Goal: Task Accomplishment & Management: Complete application form

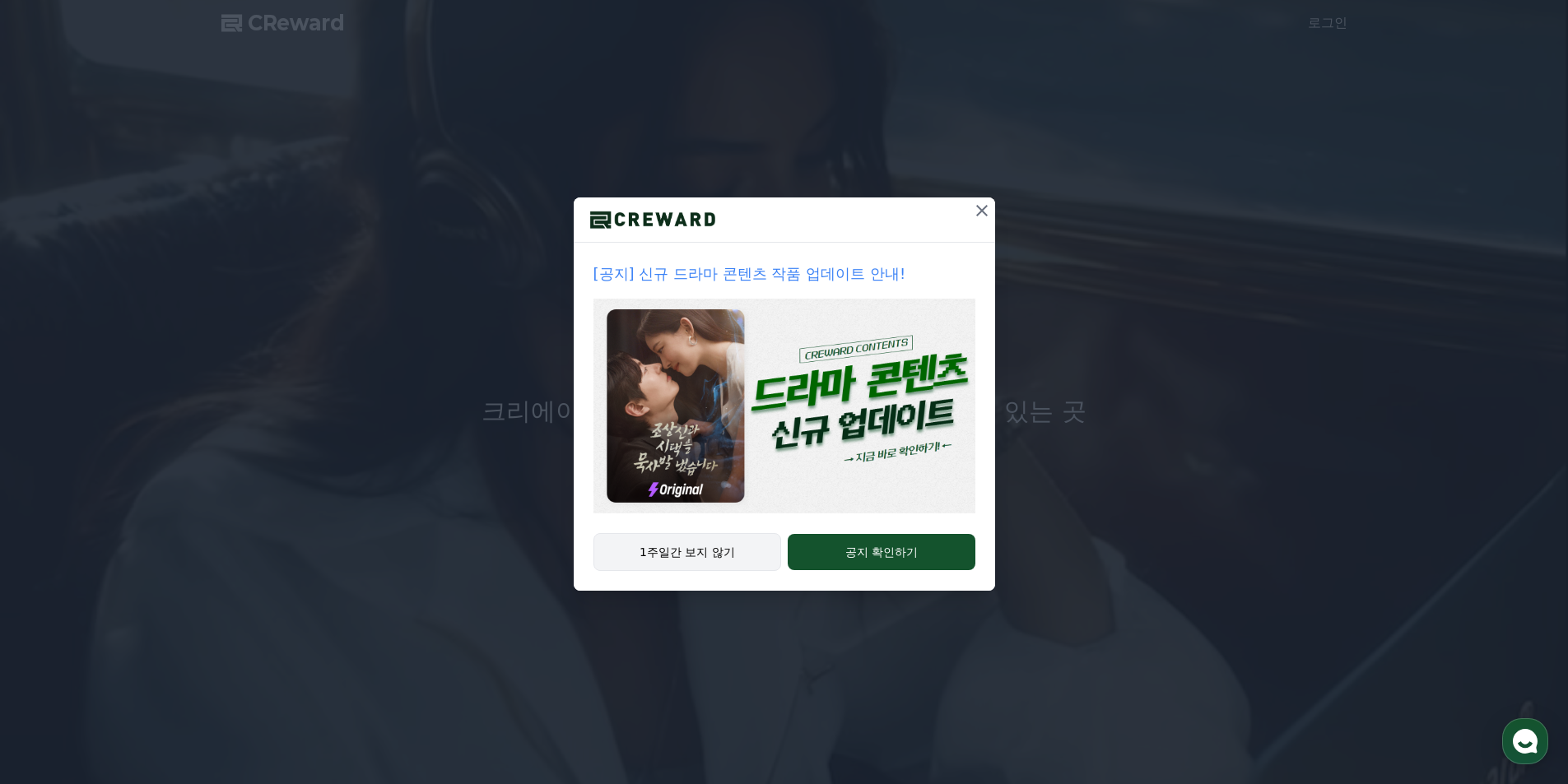
click at [716, 555] on button "1주일간 보지 않기" at bounding box center [688, 552] width 188 height 38
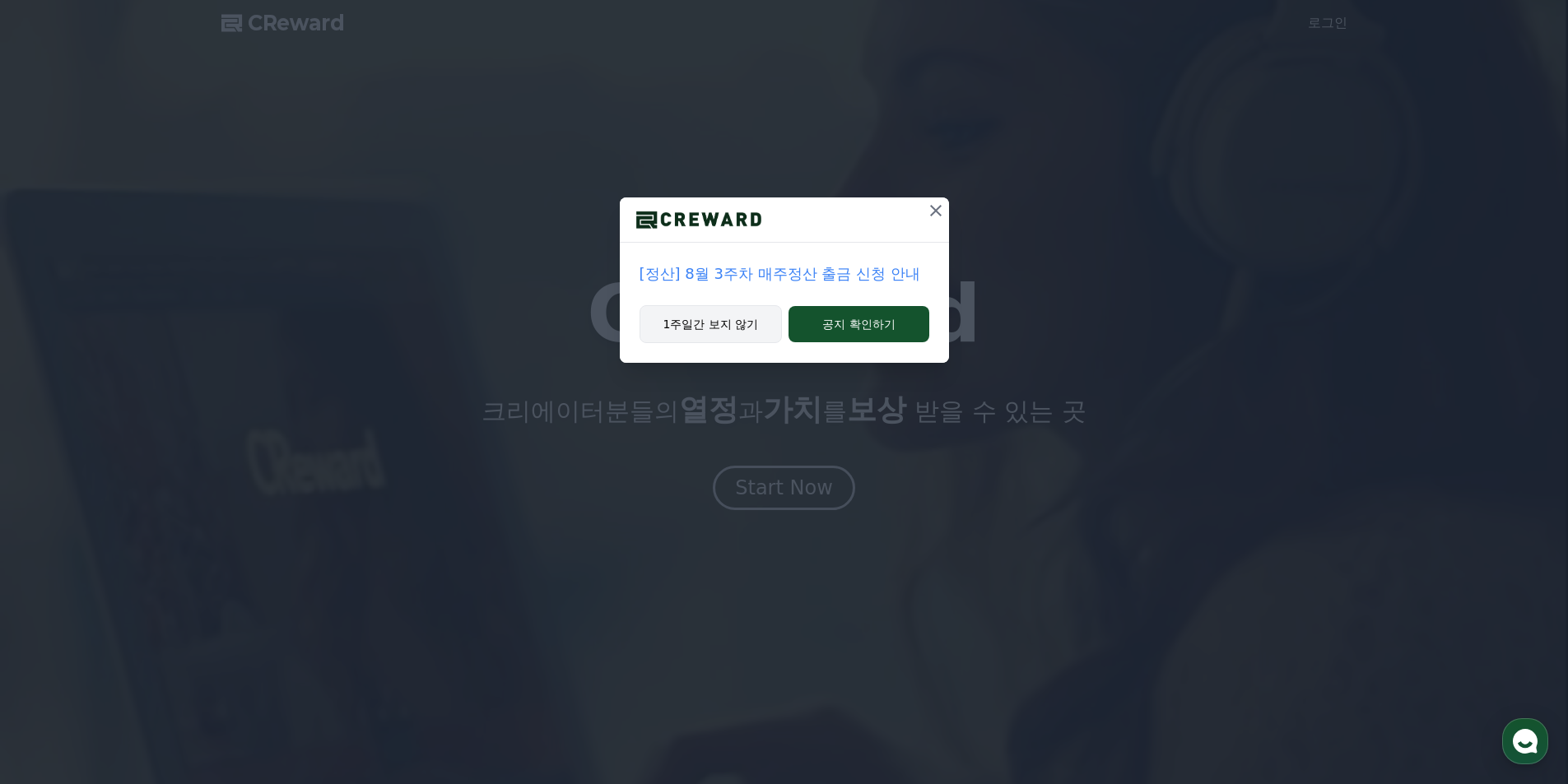
click at [707, 328] on button "1주일간 보지 않기" at bounding box center [711, 324] width 143 height 38
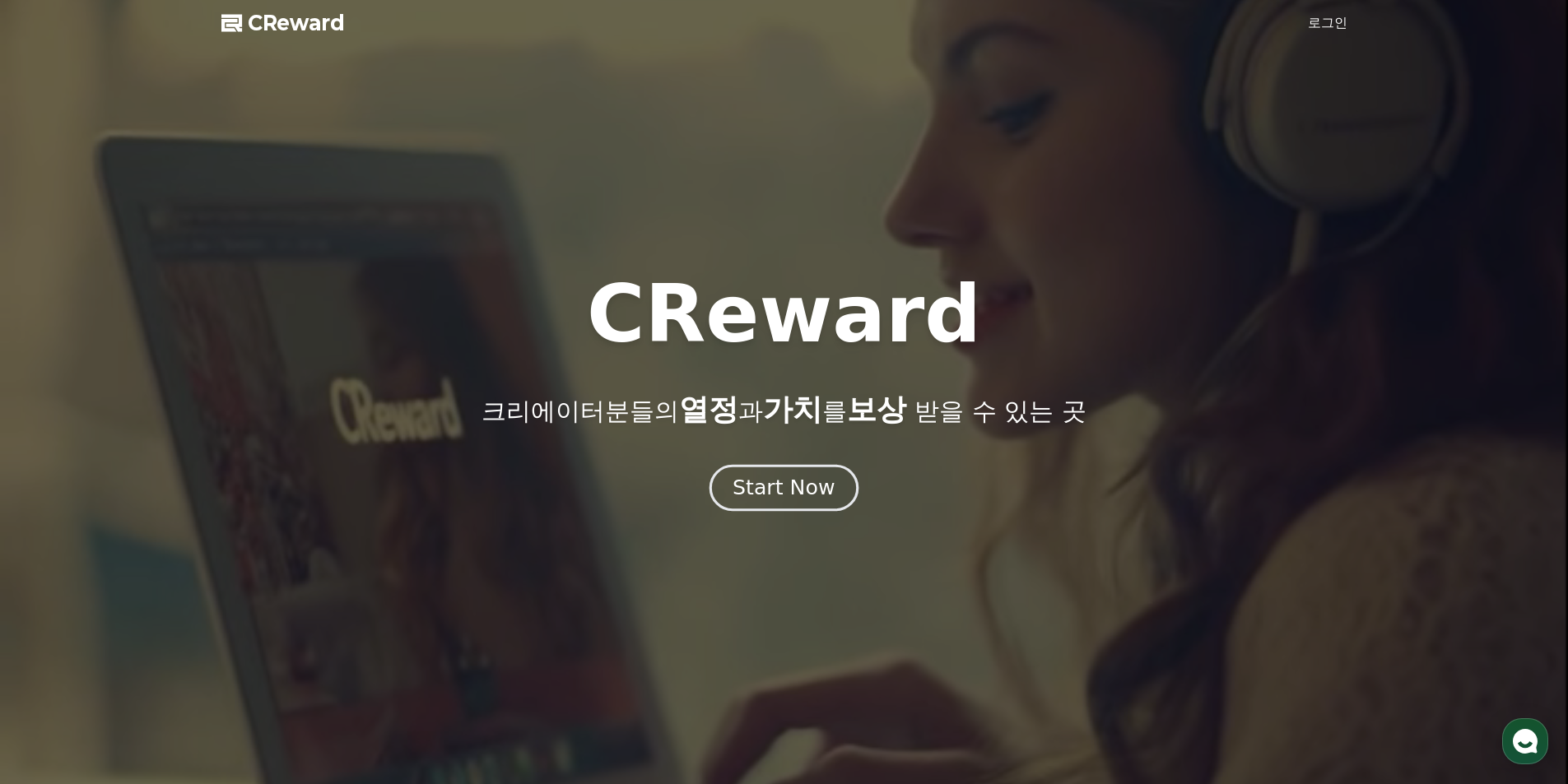
click at [817, 500] on div "Start Now" at bounding box center [783, 488] width 102 height 28
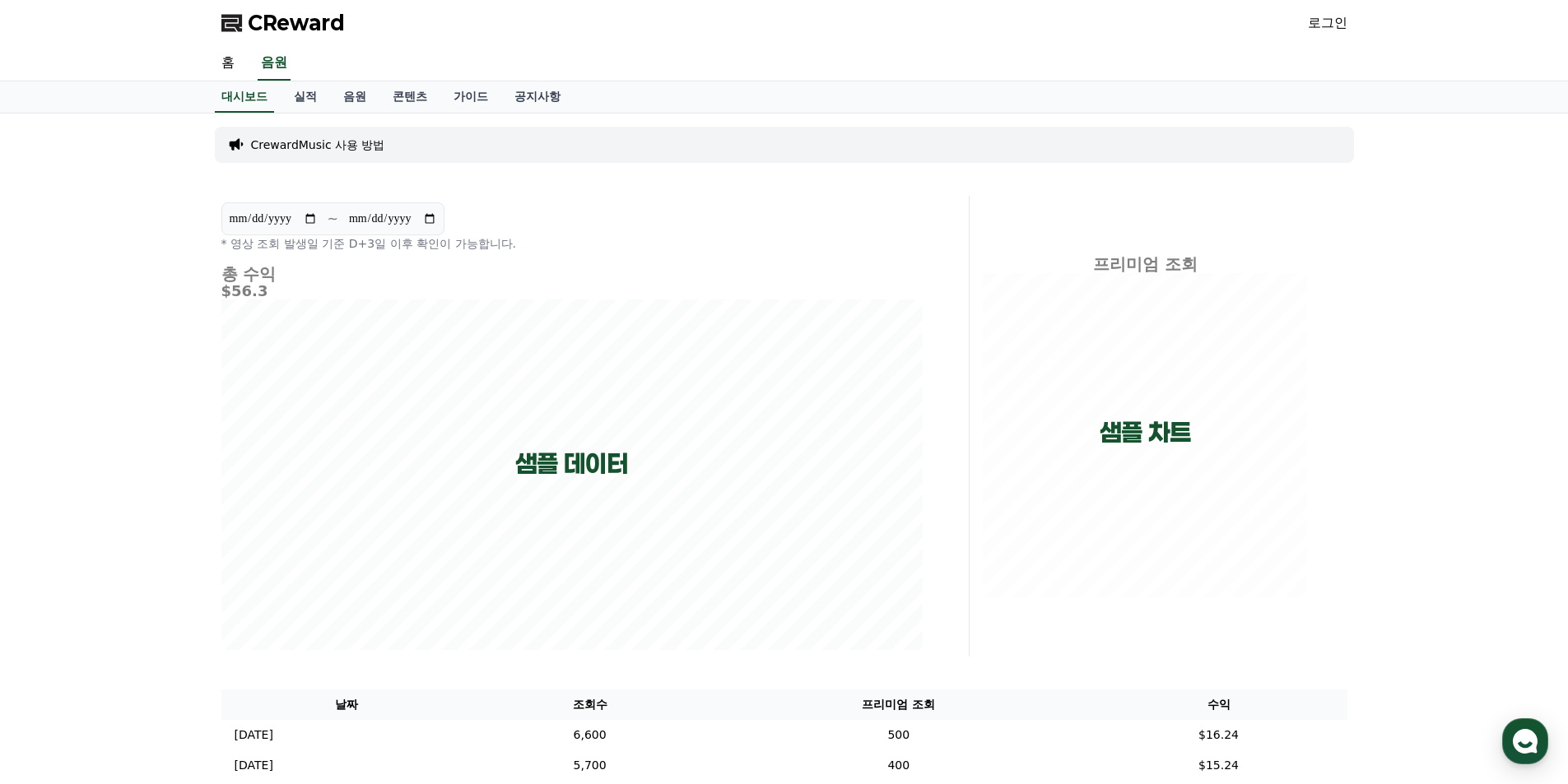
click at [1348, 6] on div "CReward 로그인" at bounding box center [784, 23] width 1152 height 46
click at [1340, 17] on link "로그인" at bounding box center [1327, 23] width 40 height 20
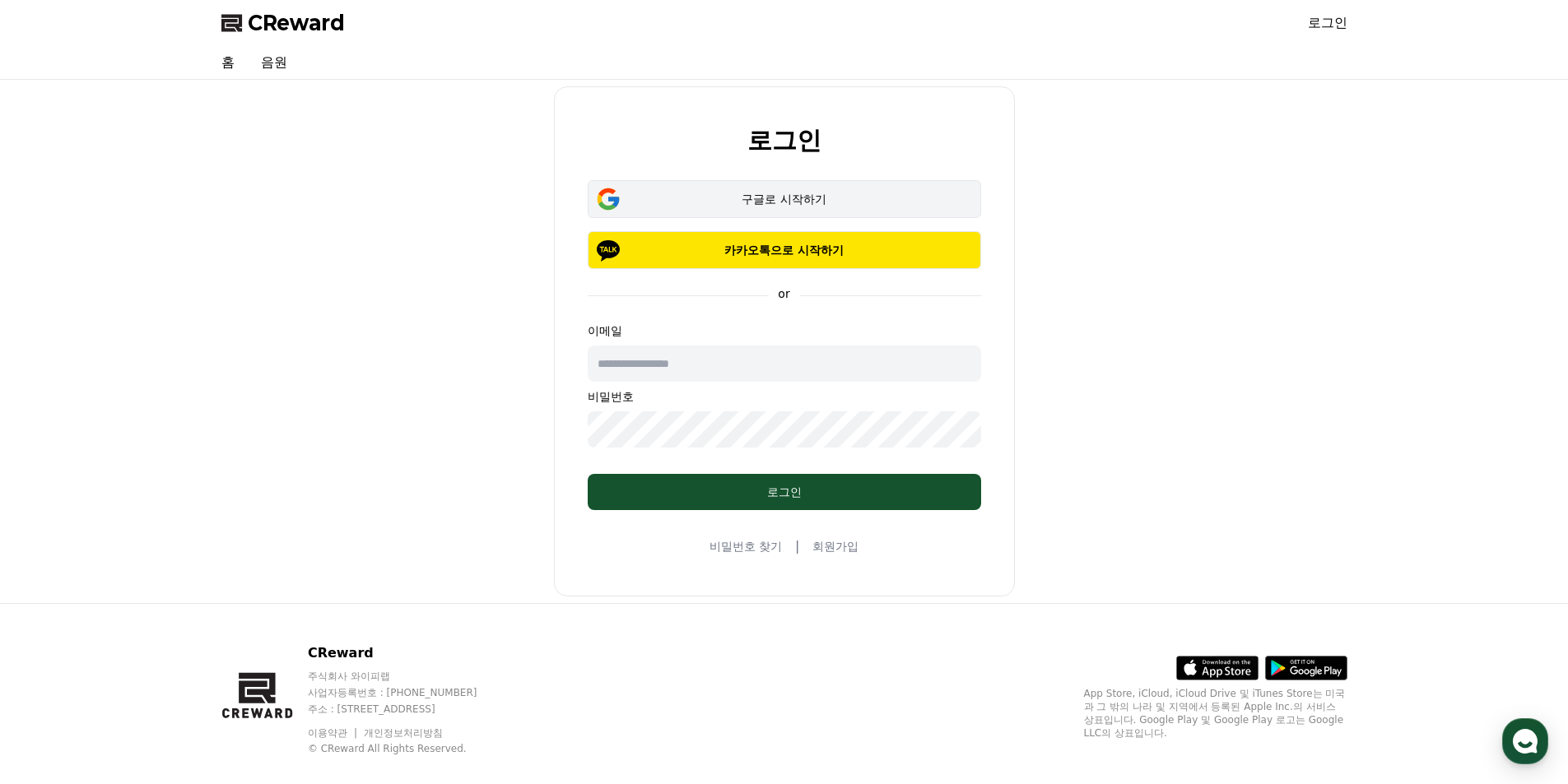
click at [766, 202] on div "구글로 시작하기" at bounding box center [784, 199] width 346 height 17
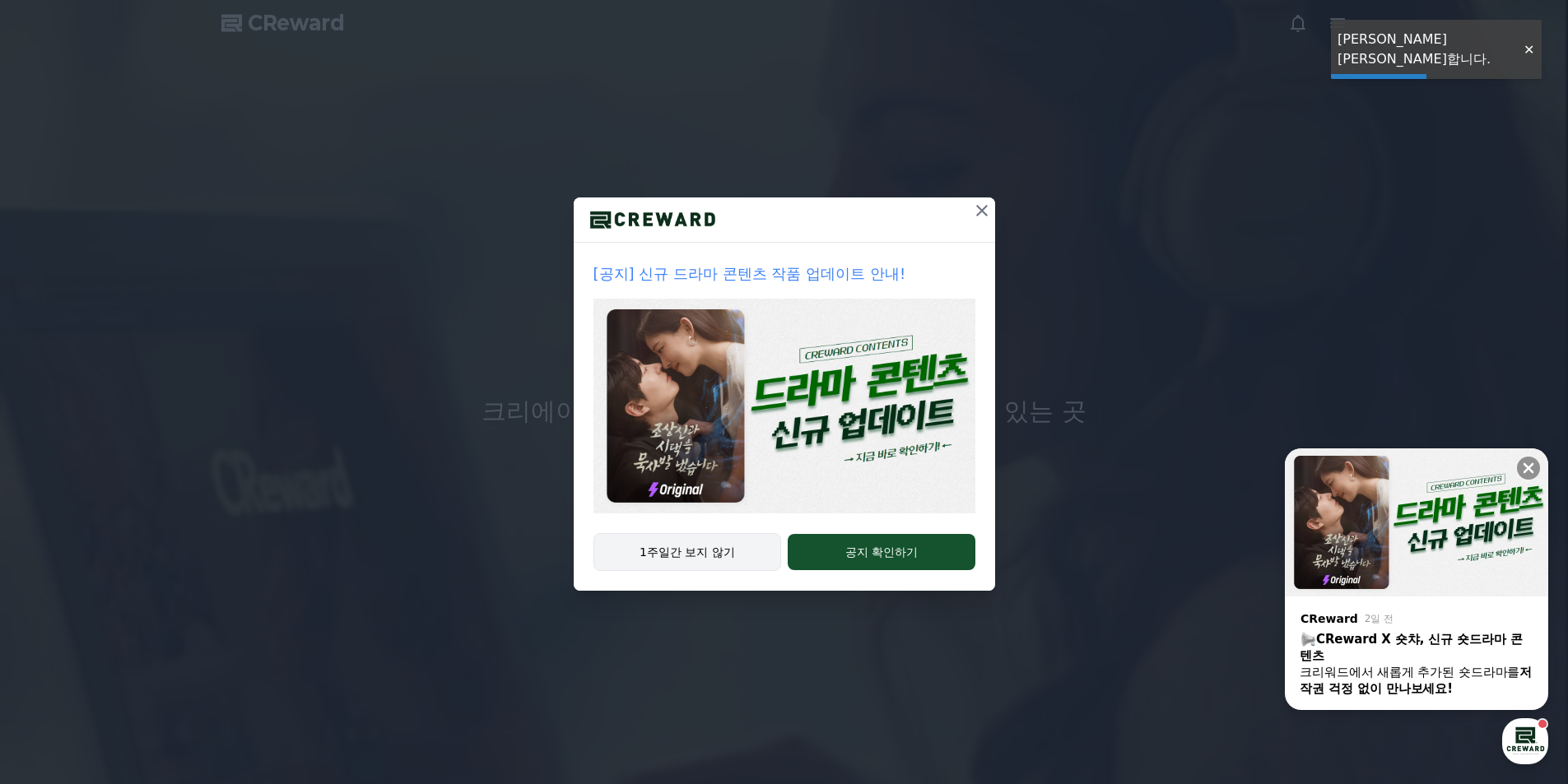
click at [701, 555] on button "1주일간 보지 않기" at bounding box center [688, 552] width 188 height 38
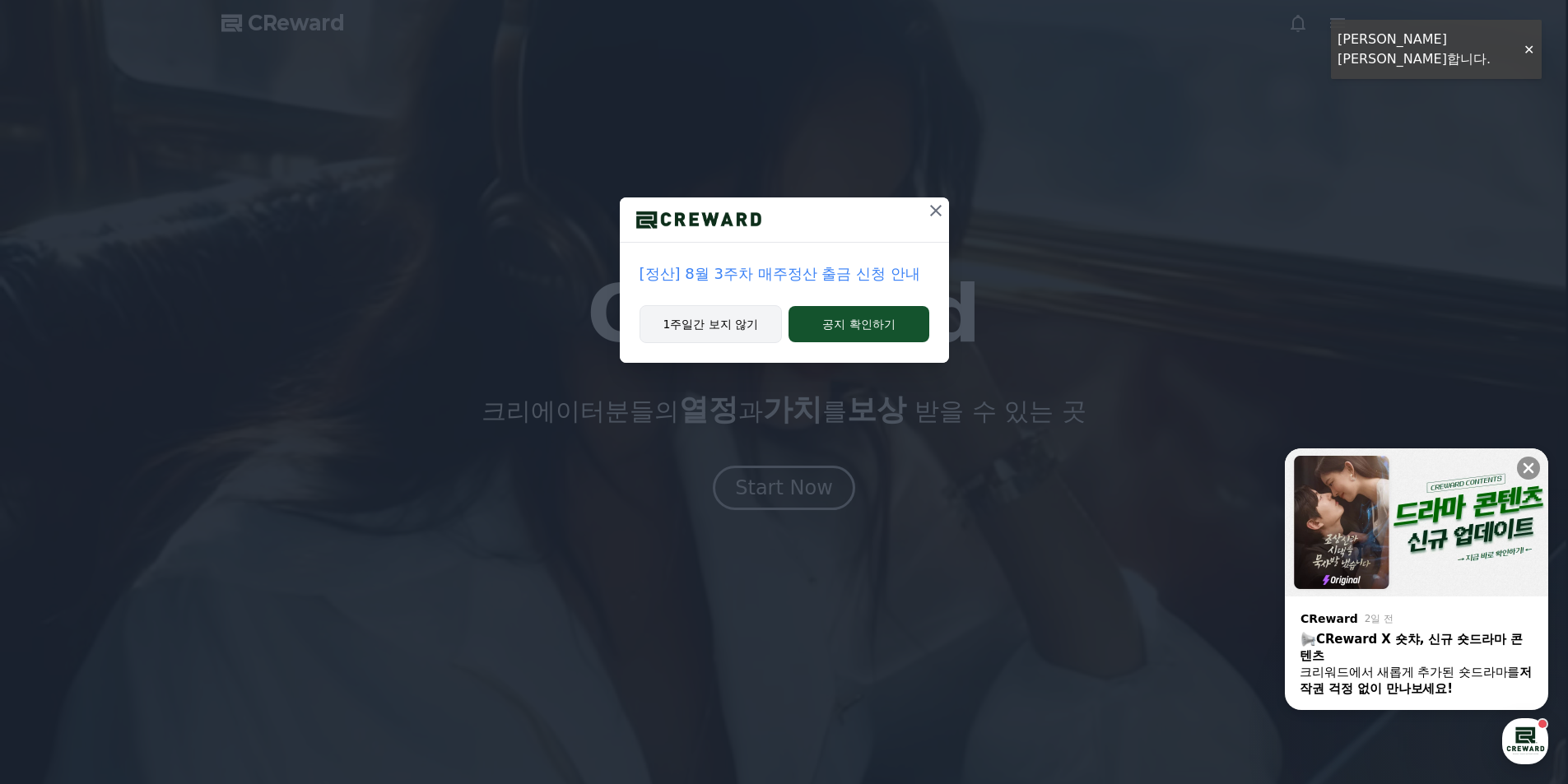
click at [717, 330] on button "1주일간 보지 않기" at bounding box center [711, 324] width 143 height 38
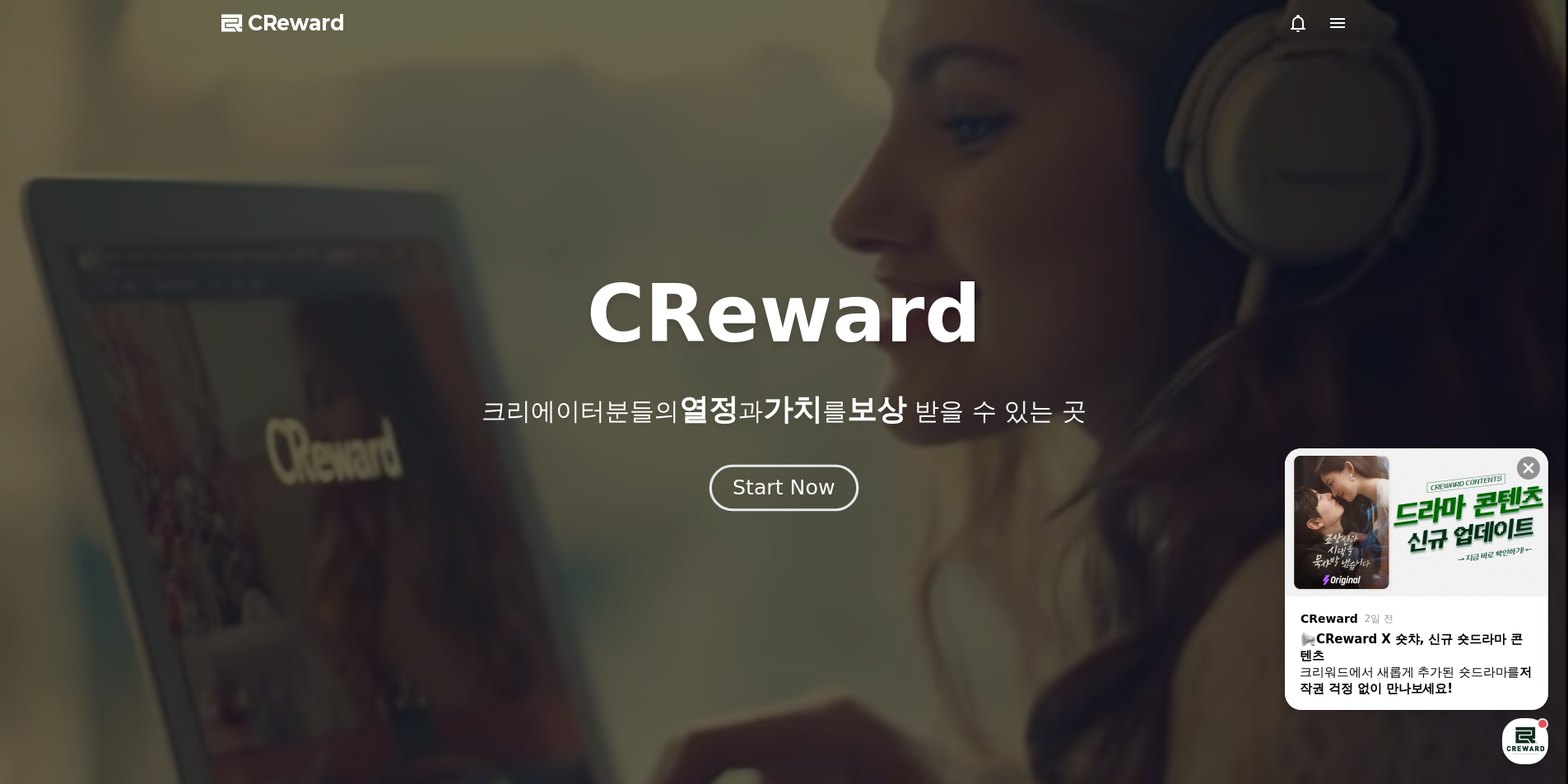
click at [778, 487] on div "Start Now" at bounding box center [783, 488] width 102 height 28
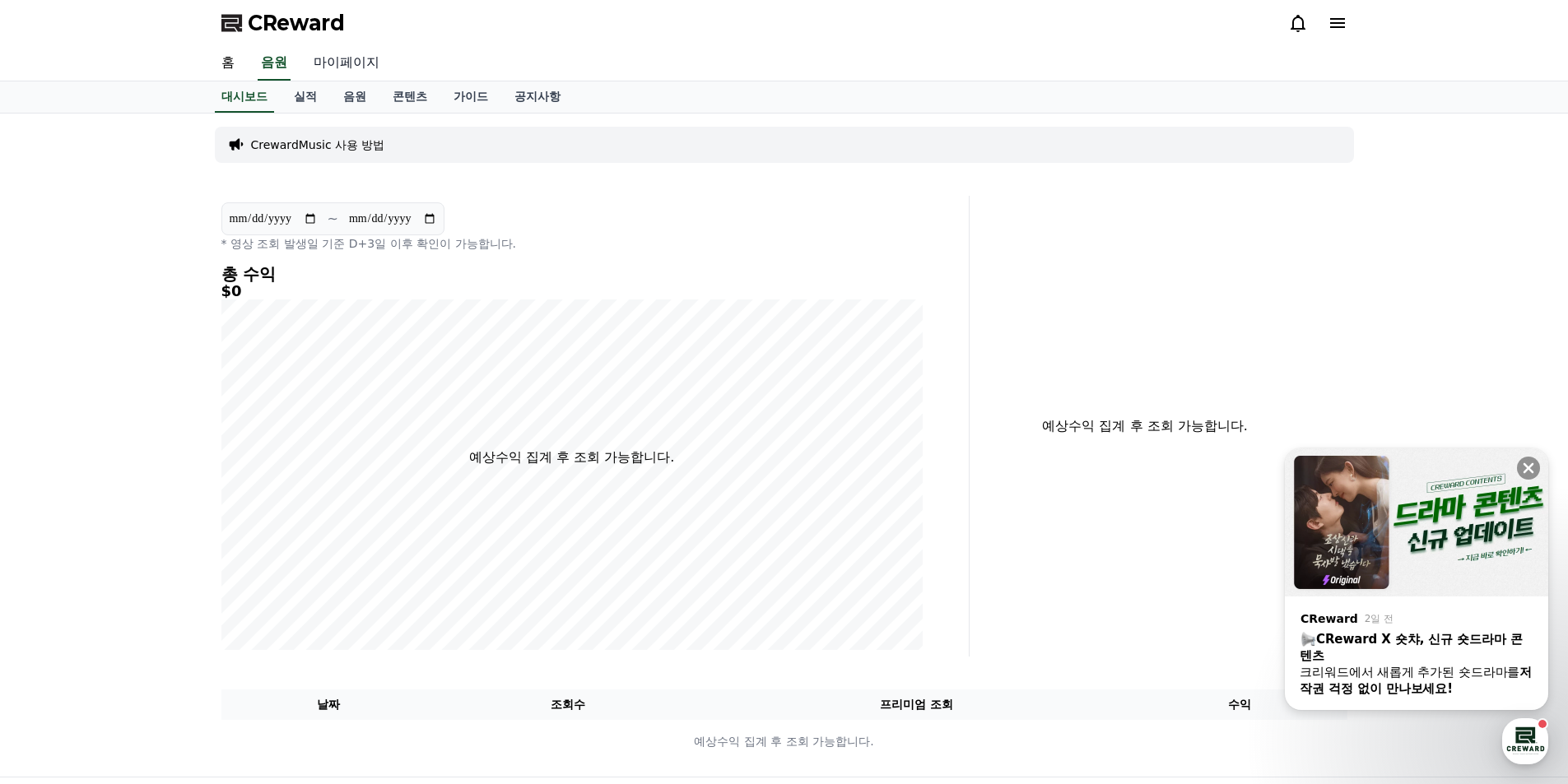
click at [347, 65] on link "마이페이지" at bounding box center [346, 62] width 92 height 35
select select "**********"
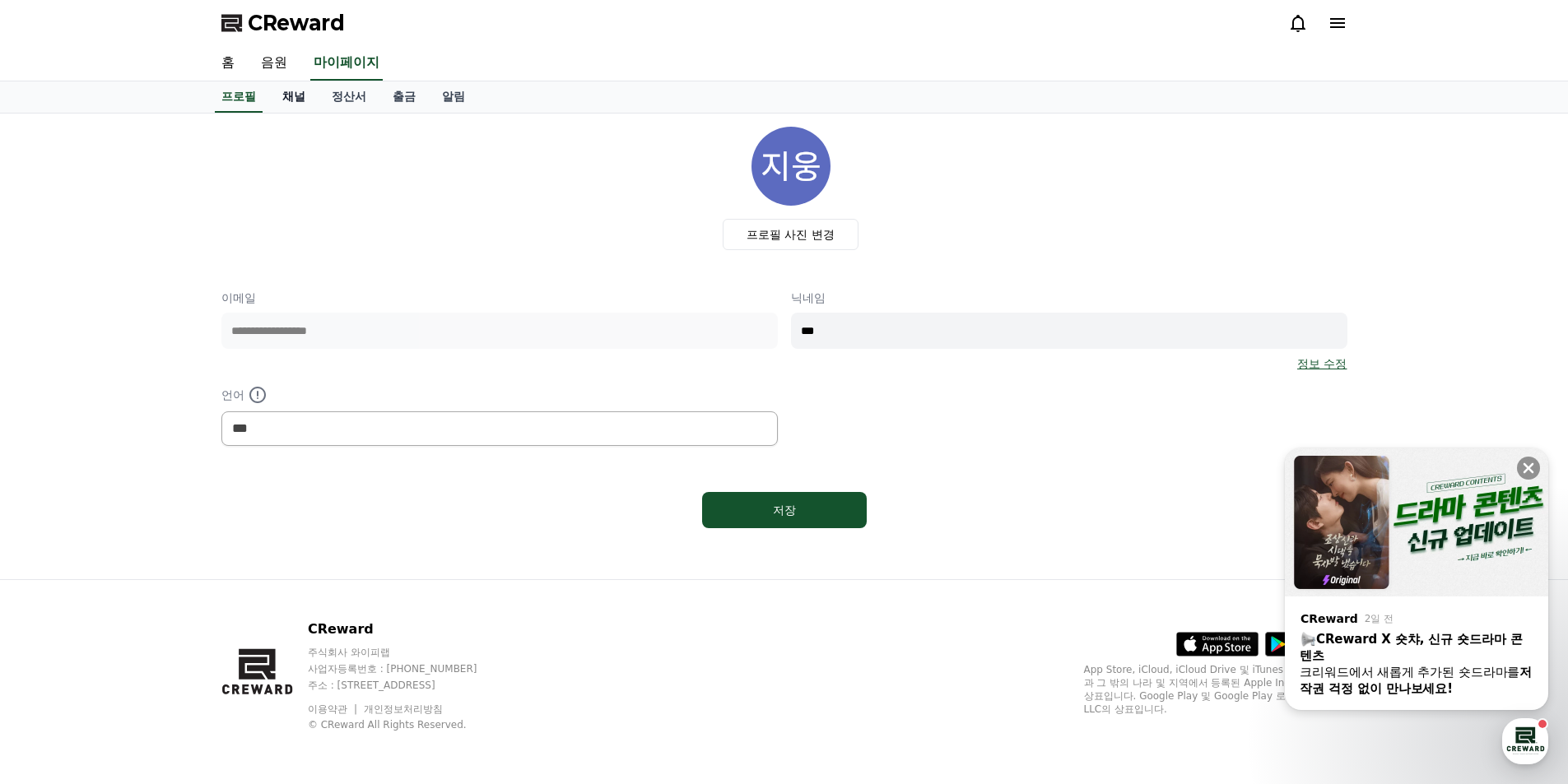
click at [306, 94] on link "채널" at bounding box center [293, 97] width 50 height 32
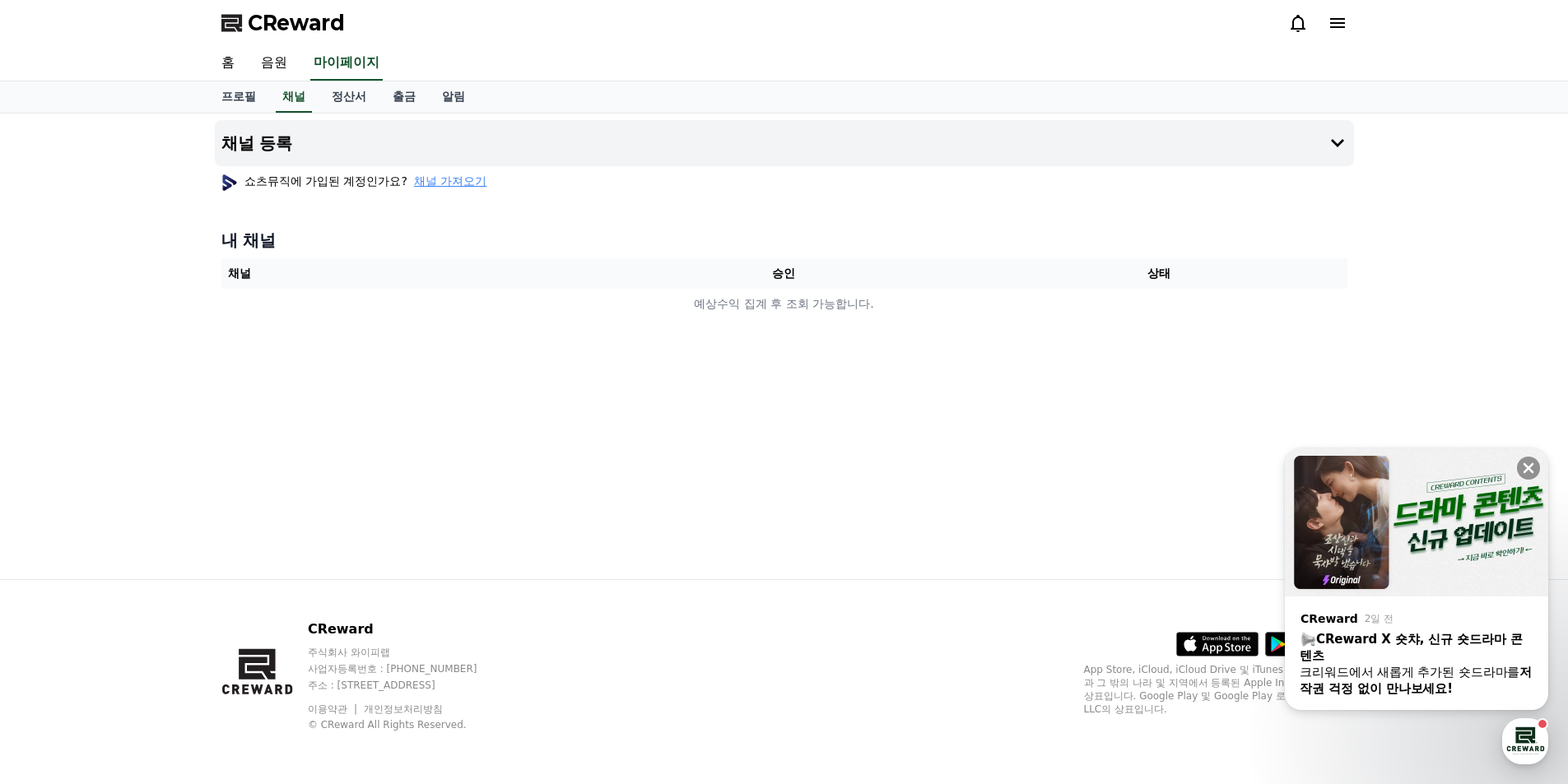
click at [454, 185] on span "채널 가져오기" at bounding box center [450, 180] width 72 height 17
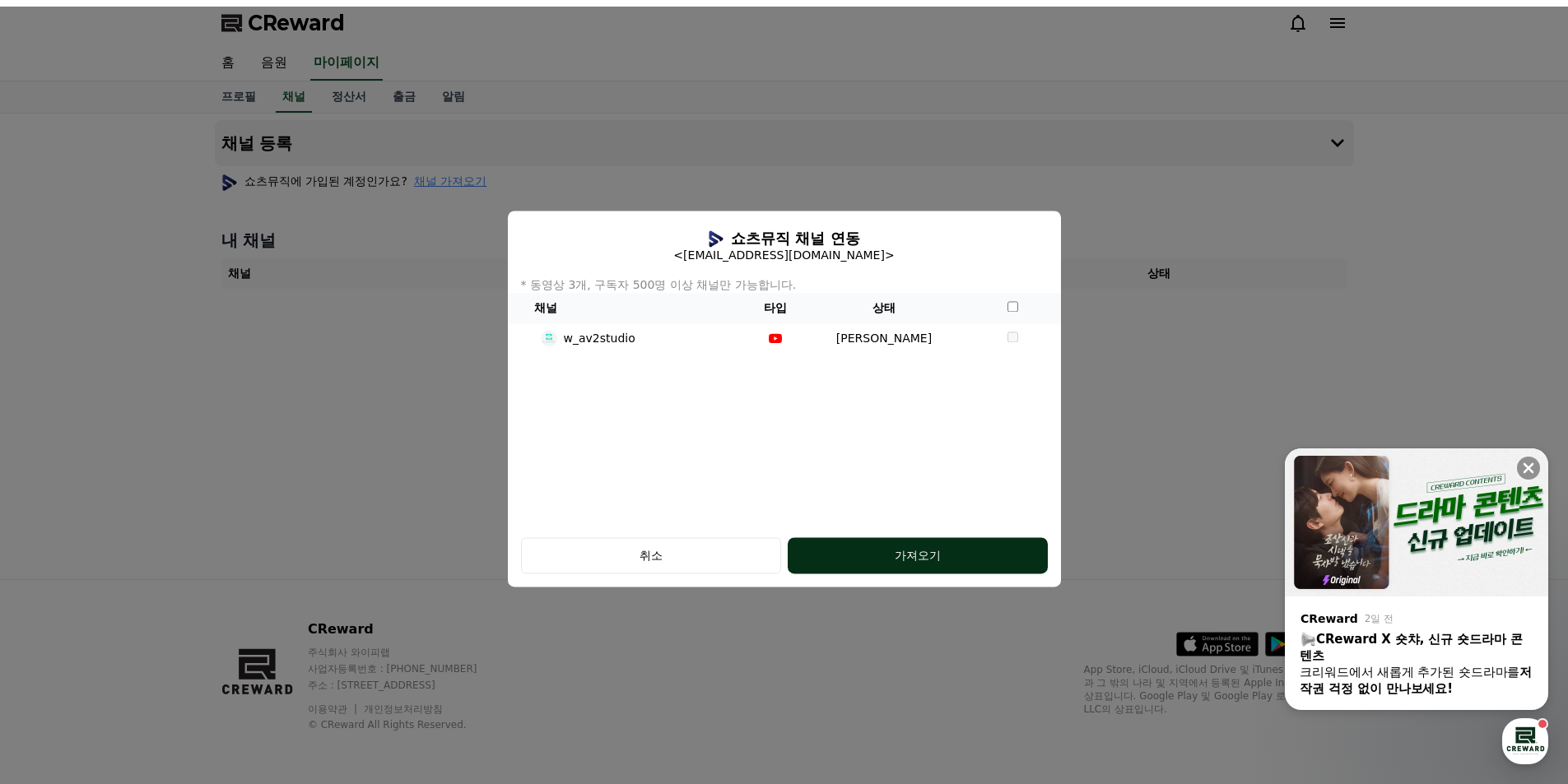
click at [979, 556] on div "가져오기" at bounding box center [918, 555] width 194 height 17
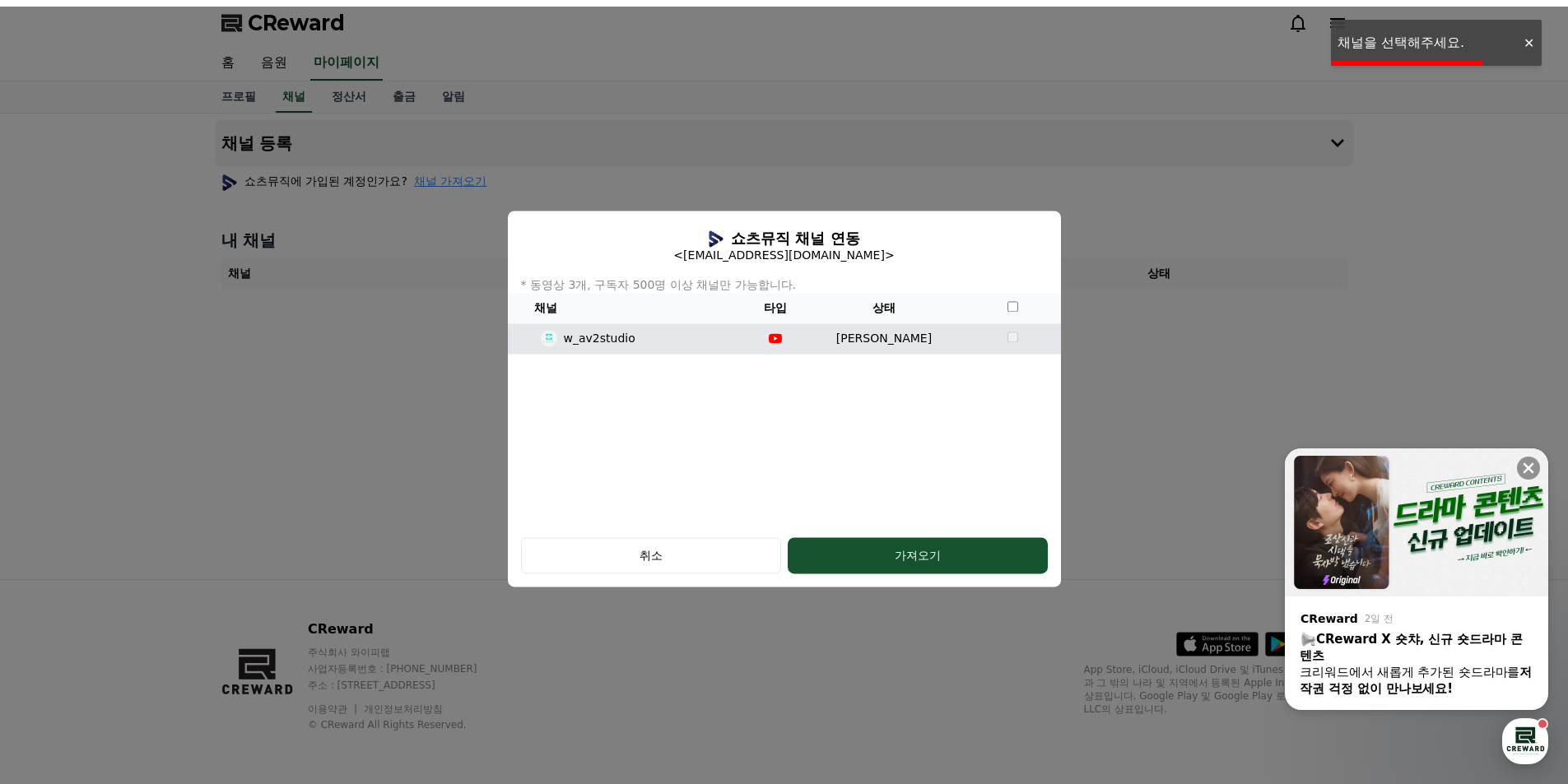
click at [865, 336] on td "조건 미달" at bounding box center [883, 338] width 163 height 31
click at [931, 346] on td "조건 미달" at bounding box center [883, 338] width 163 height 31
click at [931, 345] on td "조건 미달" at bounding box center [883, 338] width 163 height 31
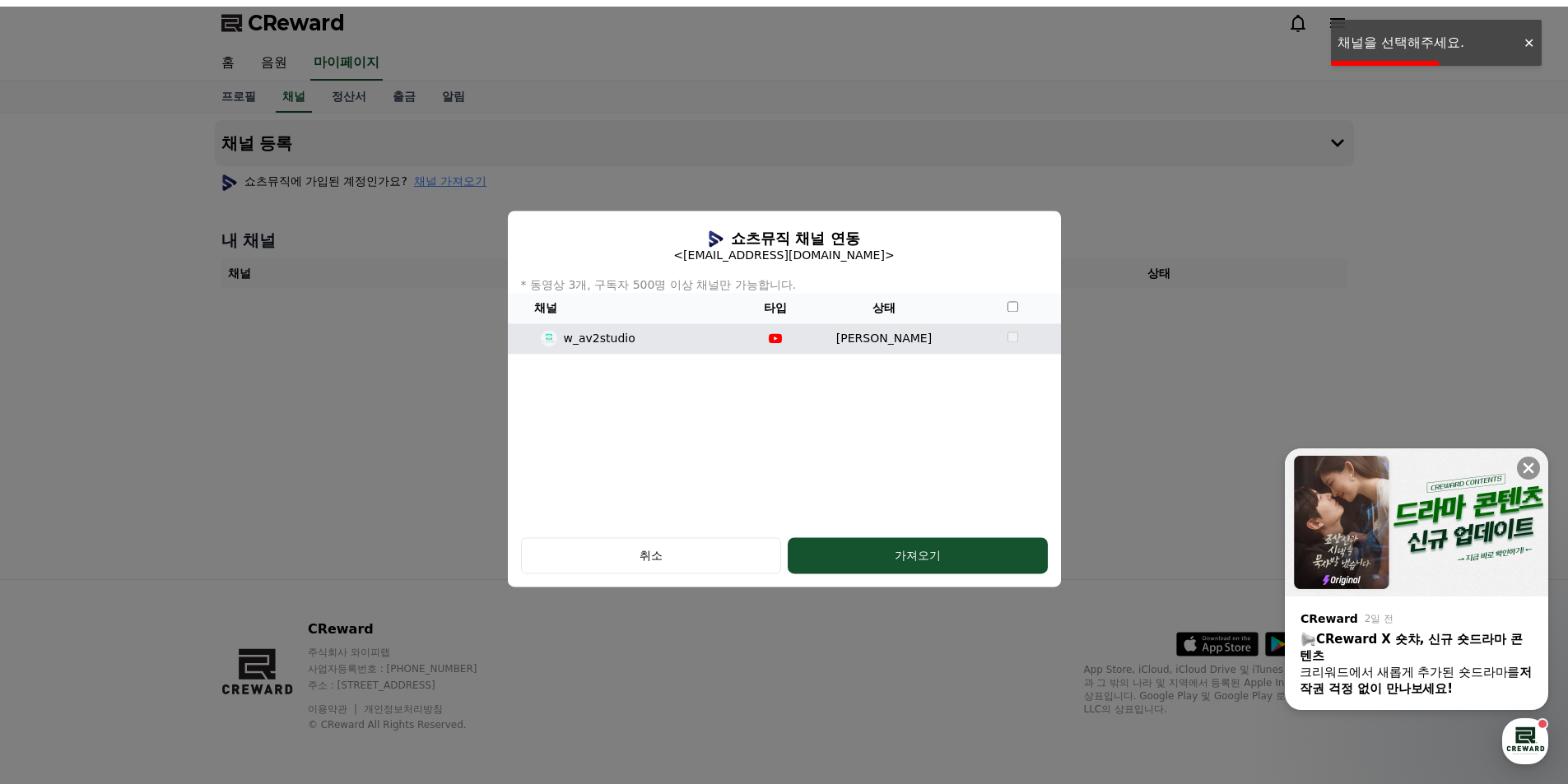
click at [909, 344] on td "조건 미달" at bounding box center [883, 338] width 163 height 31
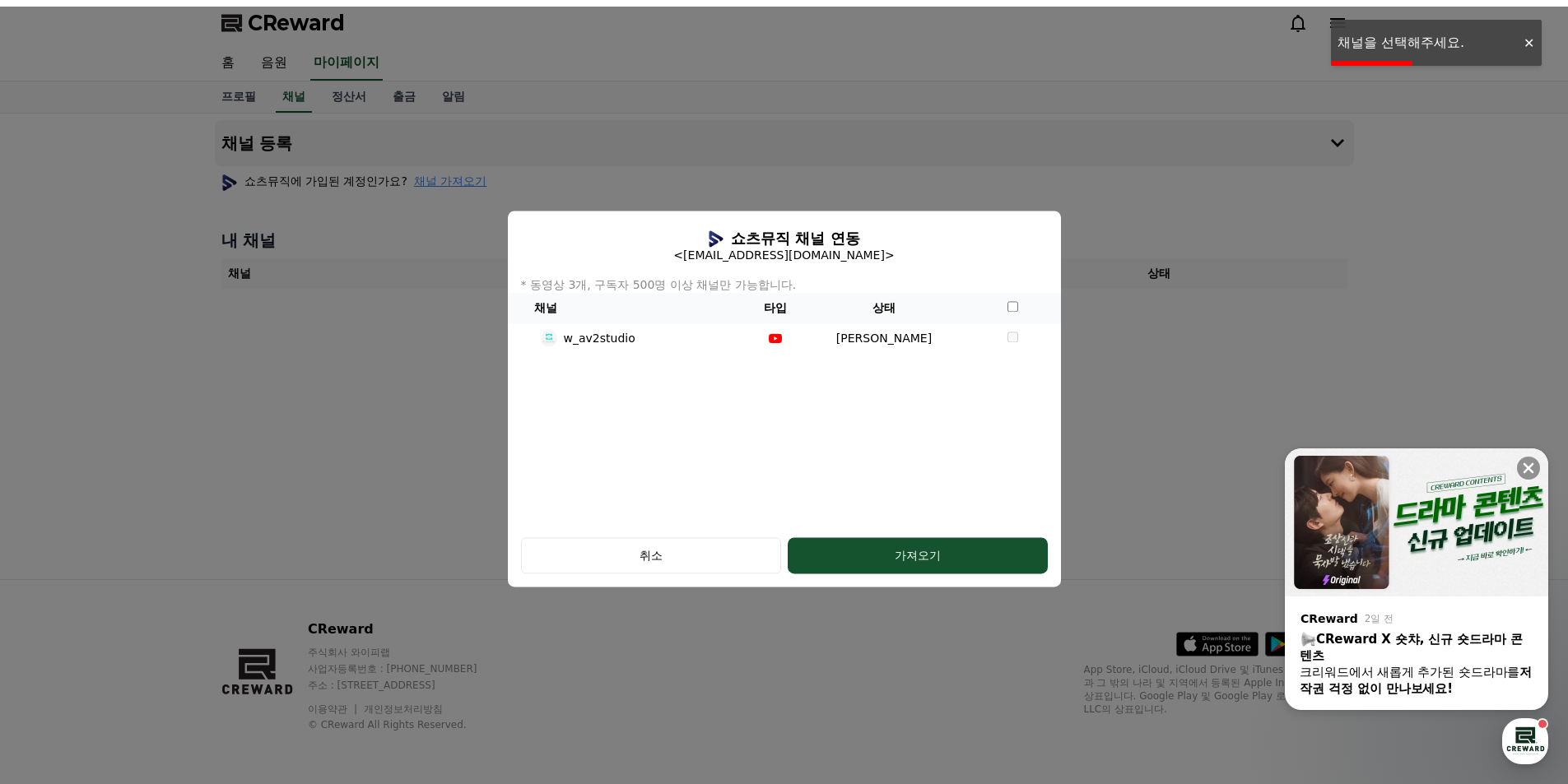
click at [894, 420] on div "쇼츠뮤직 채널 연동 <941220jw@gmail.com> * 동영상 3개, 구독자 500명 이상 채널만 가능합니다. 채널 타입 상태 w_av2…" at bounding box center [784, 368] width 553 height 313
click at [716, 548] on div "취소" at bounding box center [651, 555] width 212 height 17
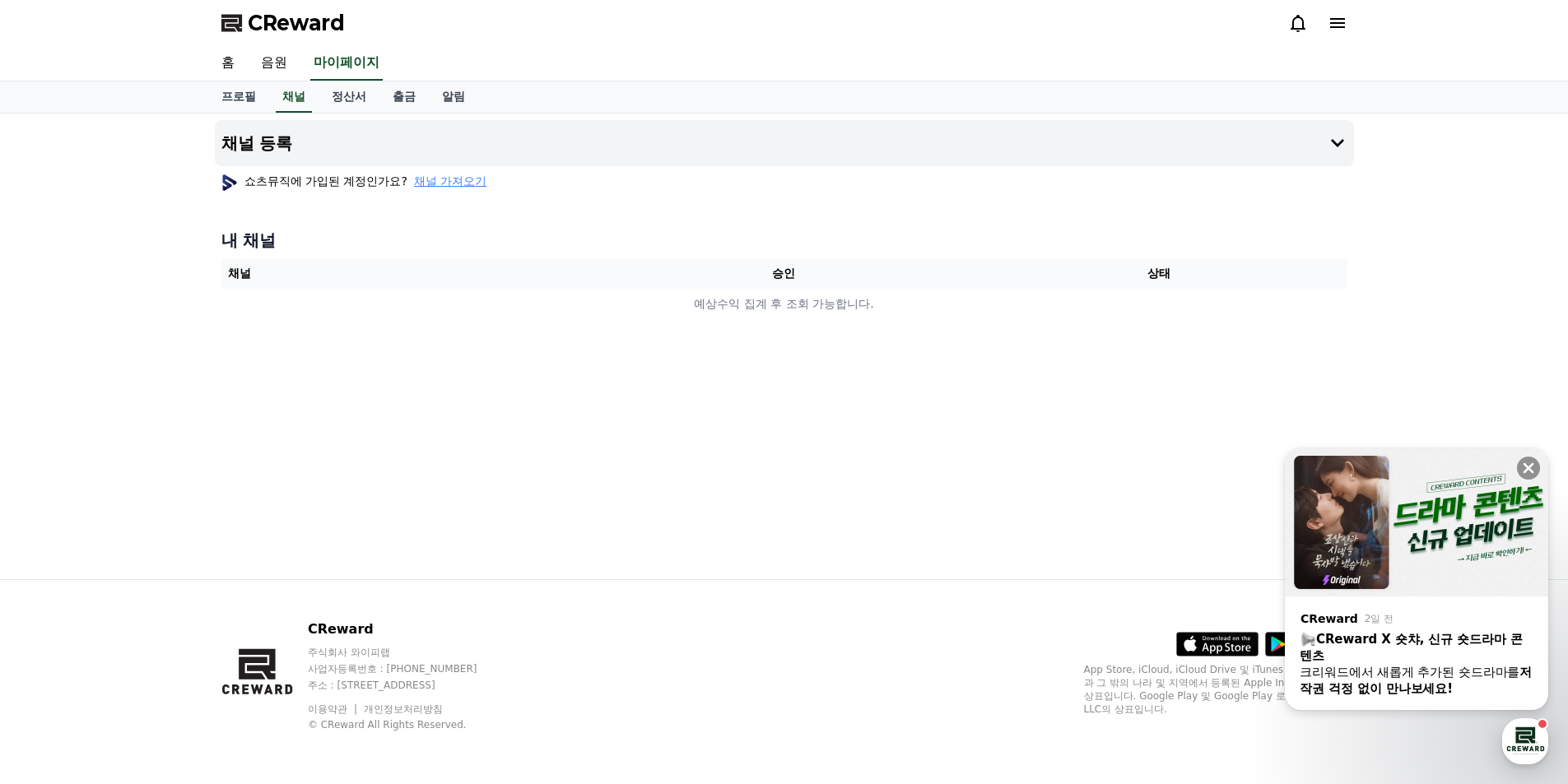
click at [468, 183] on span "채널 가져오기" at bounding box center [450, 180] width 72 height 17
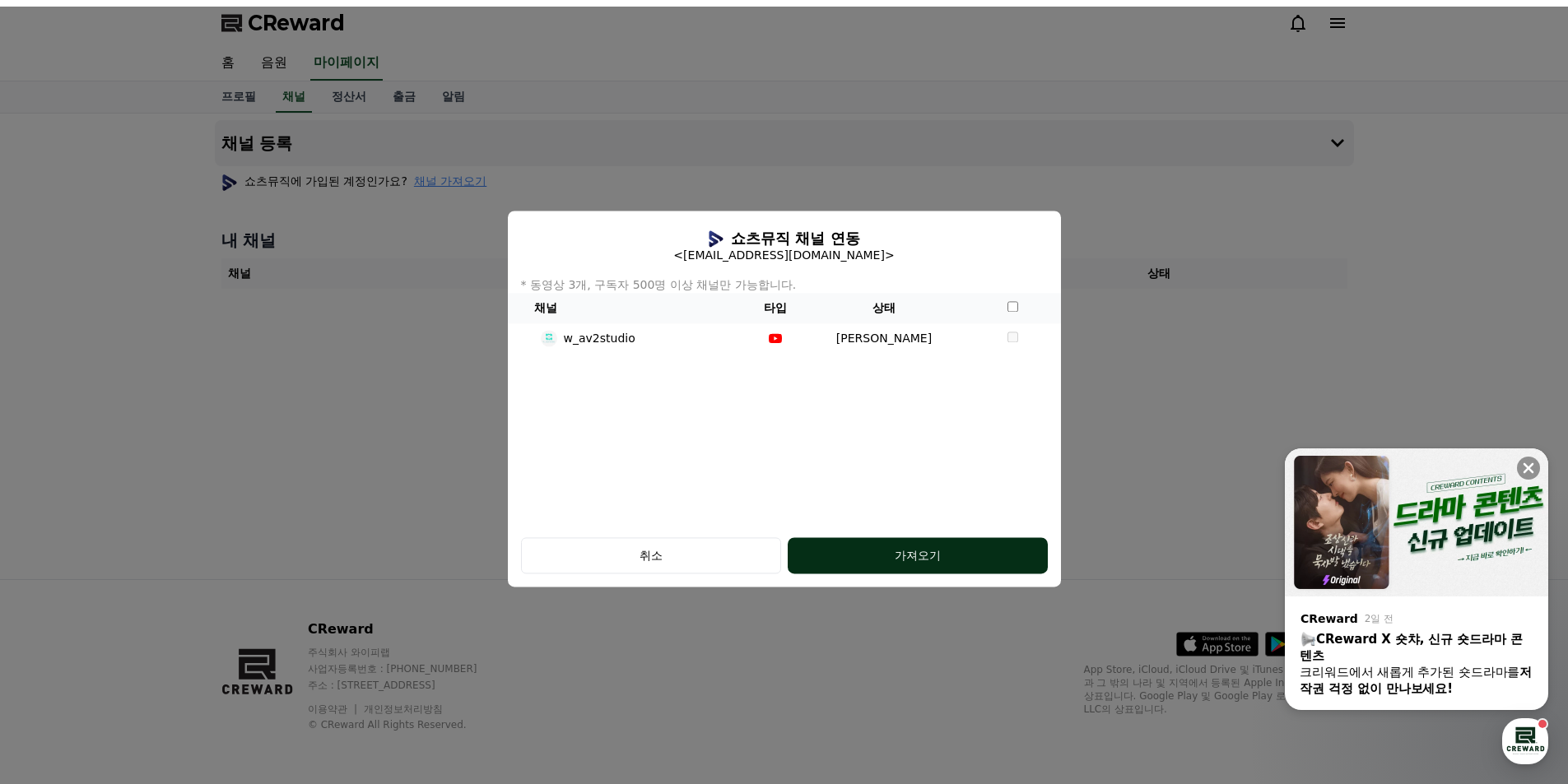
click at [998, 561] on div "가져오기" at bounding box center [918, 555] width 194 height 17
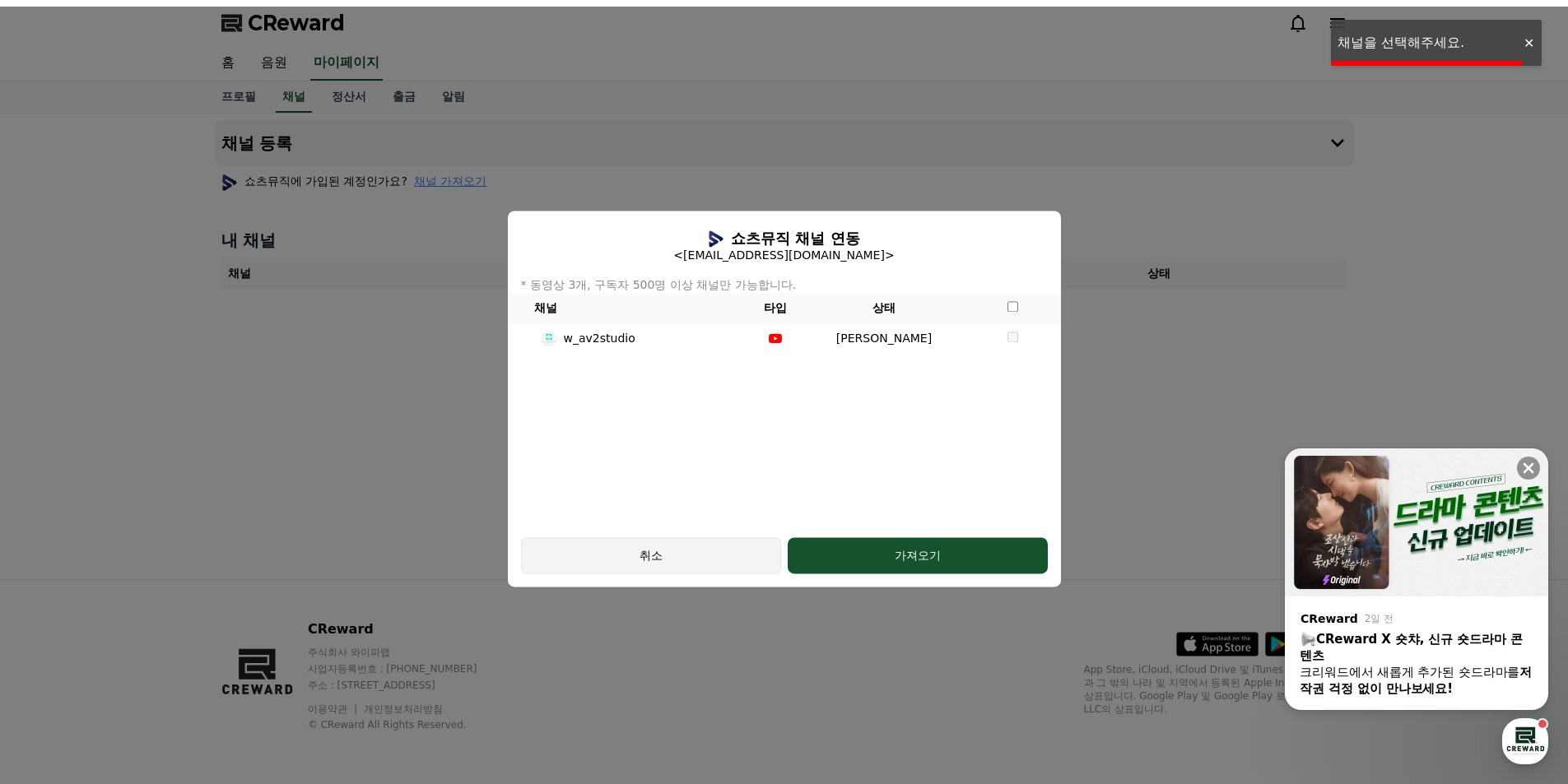
click at [675, 562] on div "취소" at bounding box center [651, 555] width 212 height 17
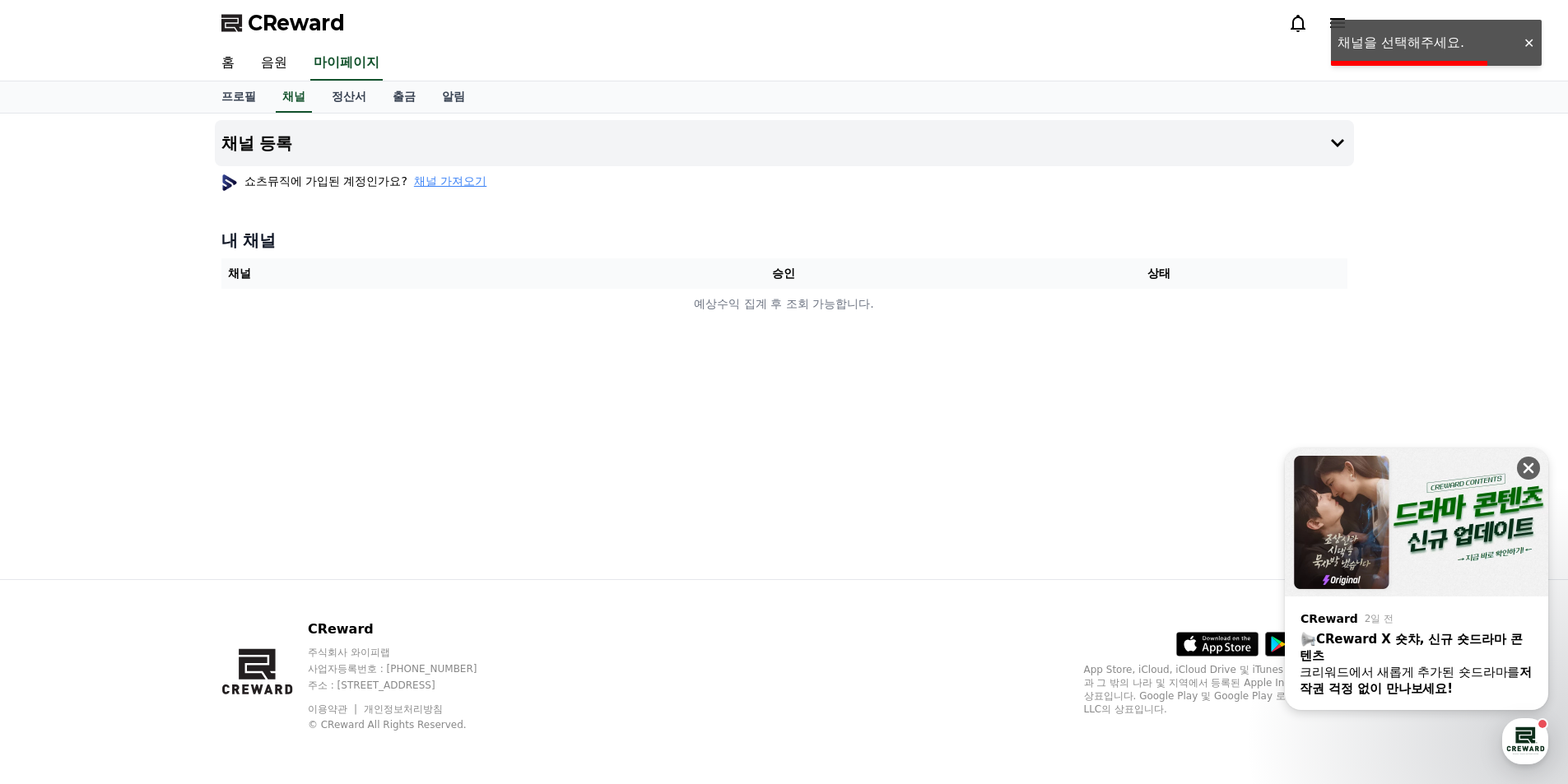
click at [1528, 465] on icon at bounding box center [1527, 468] width 17 height 17
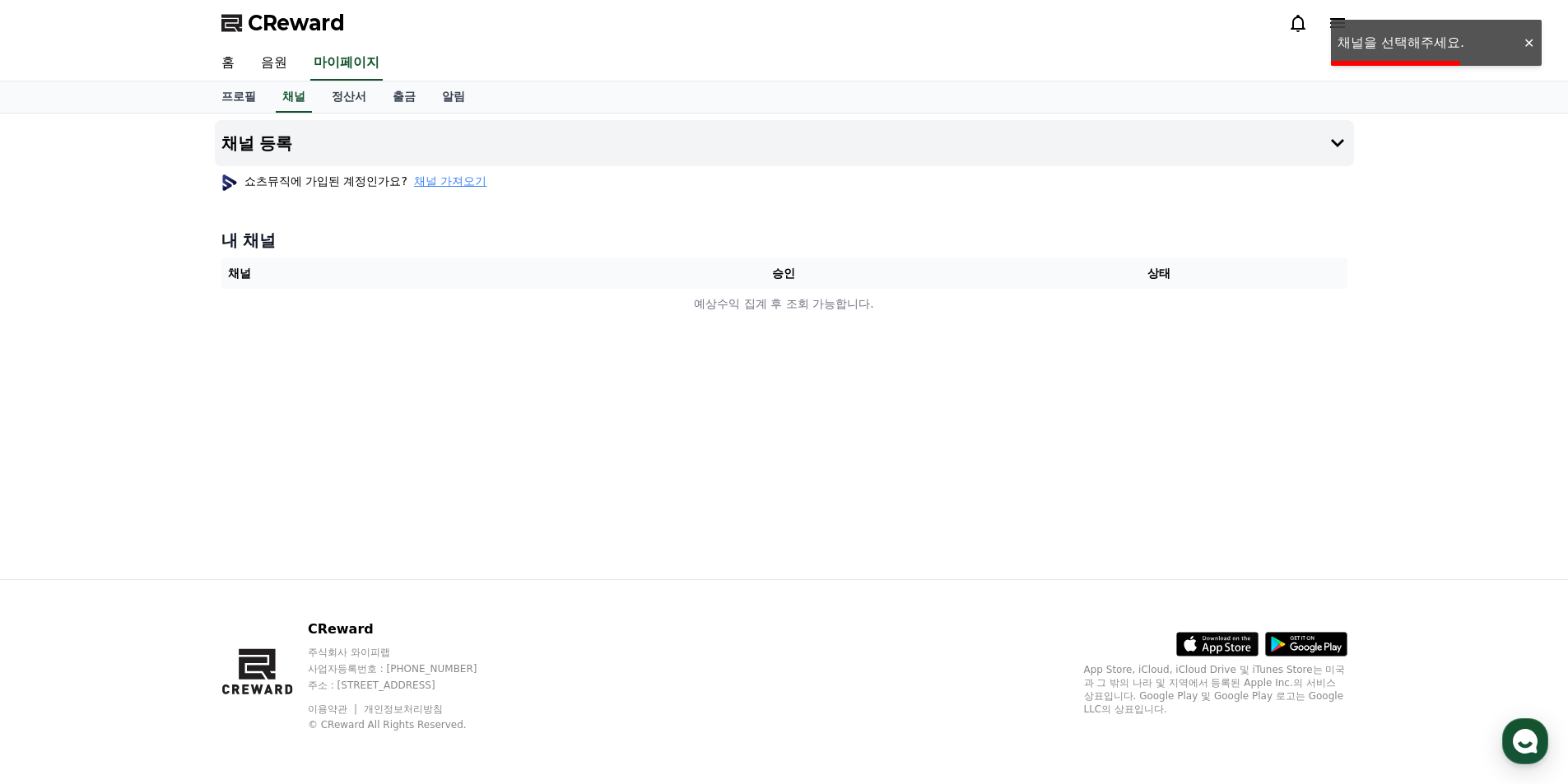
click at [1530, 45] on div at bounding box center [1527, 44] width 27 height 16
click at [1335, 21] on icon at bounding box center [1337, 23] width 20 height 20
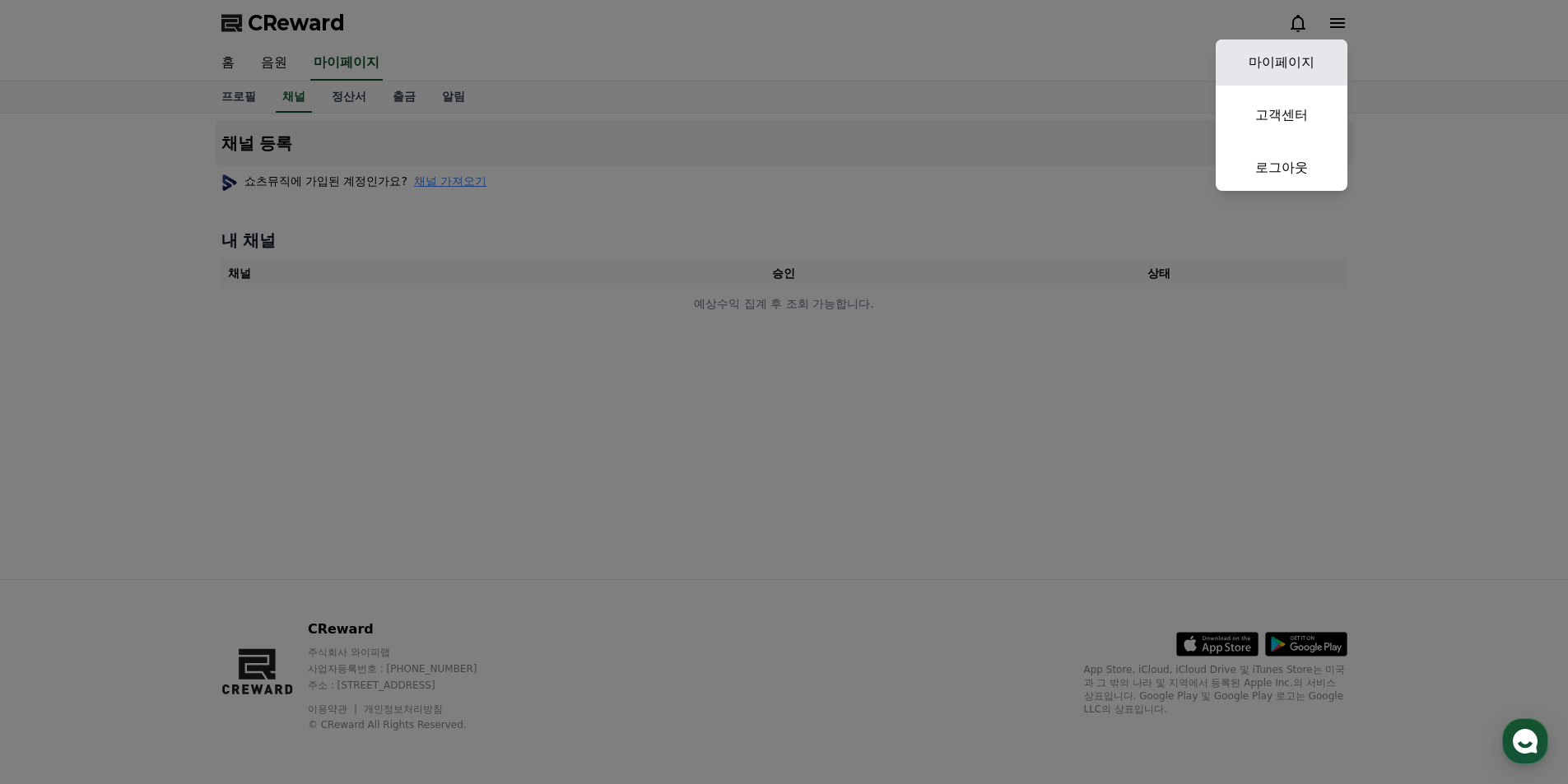
click at [1292, 60] on link "마이페이지" at bounding box center [1281, 62] width 132 height 46
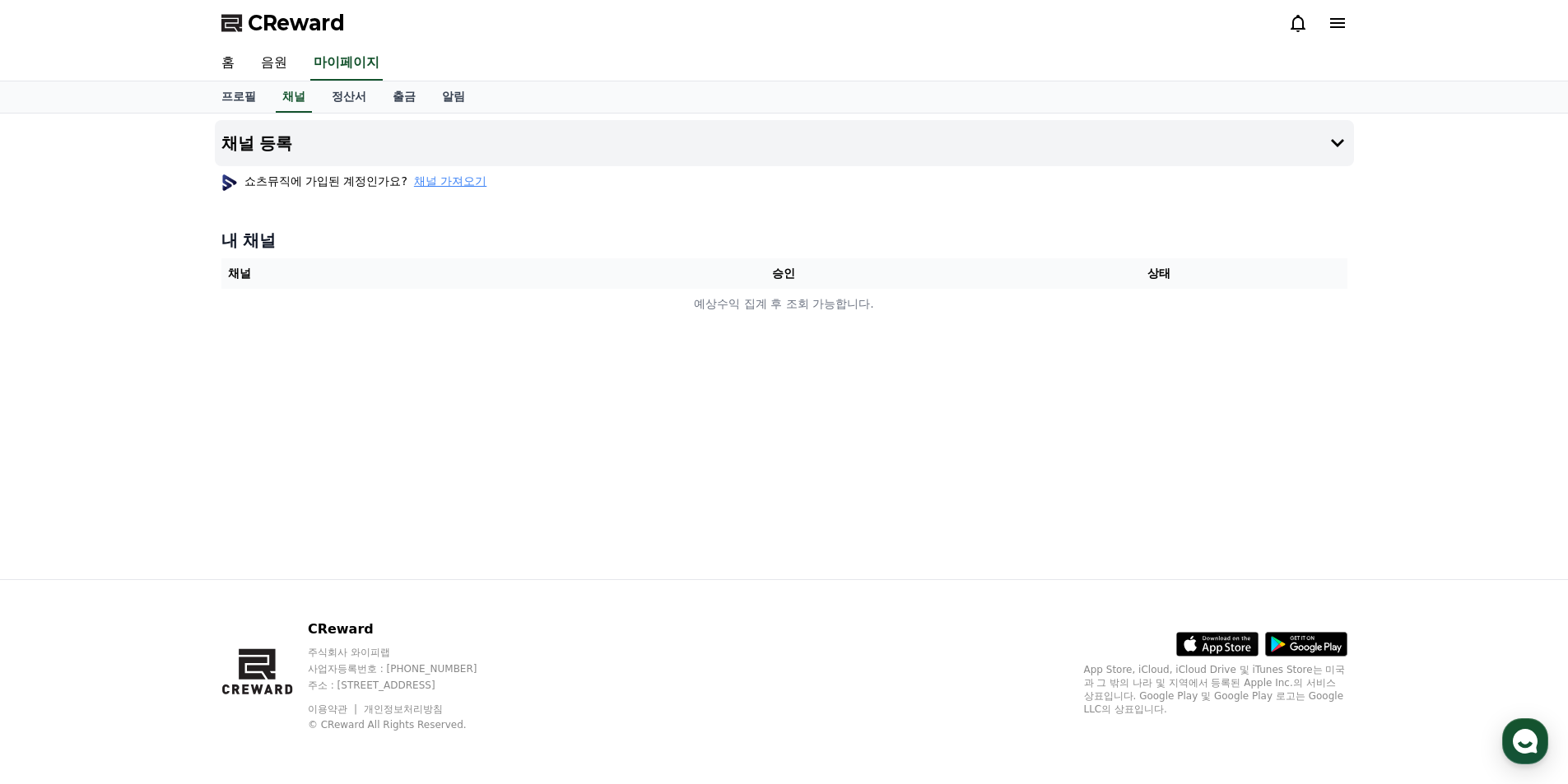
select select "**********"
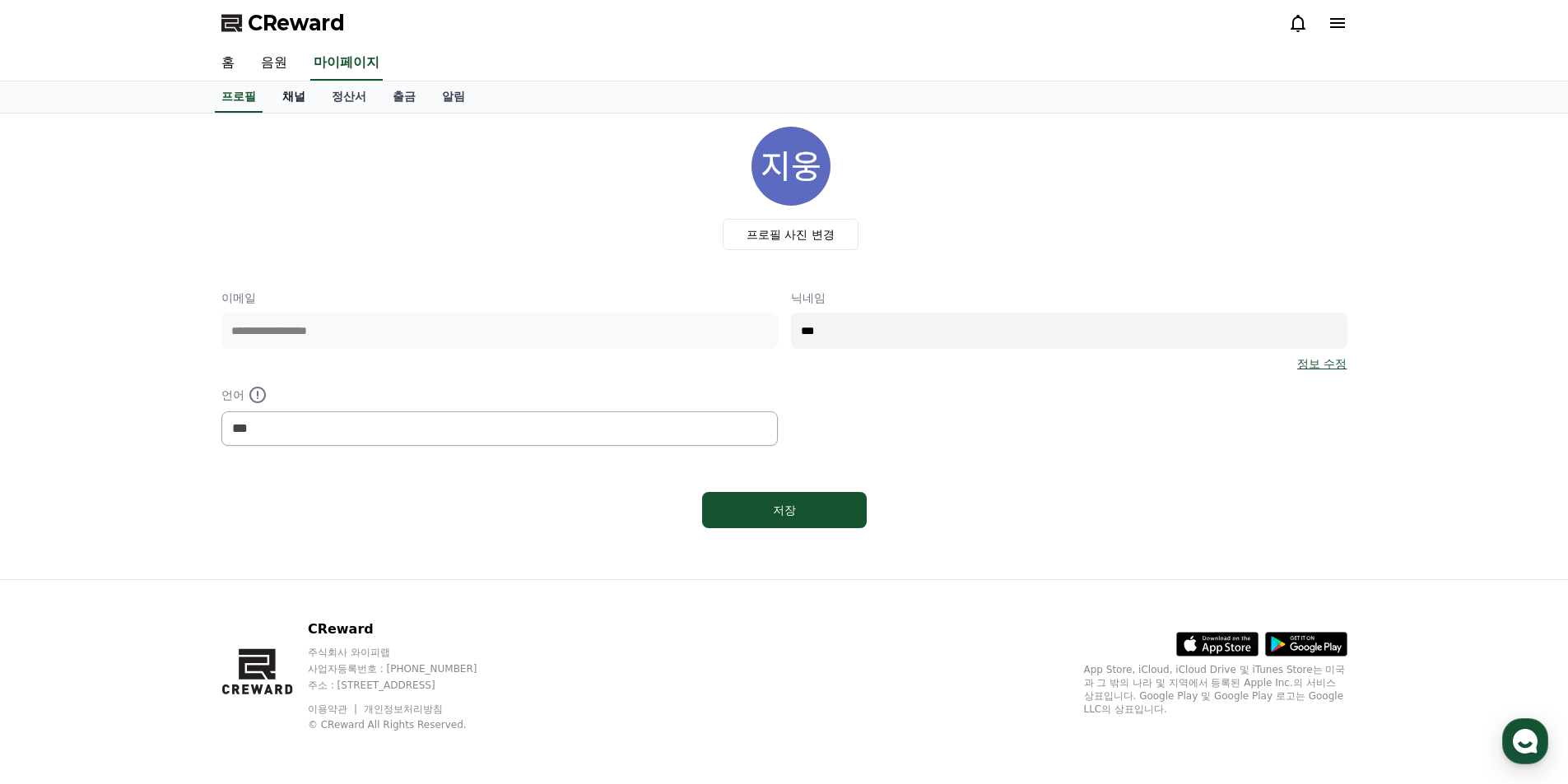
click at [294, 102] on link "채널" at bounding box center [293, 97] width 50 height 32
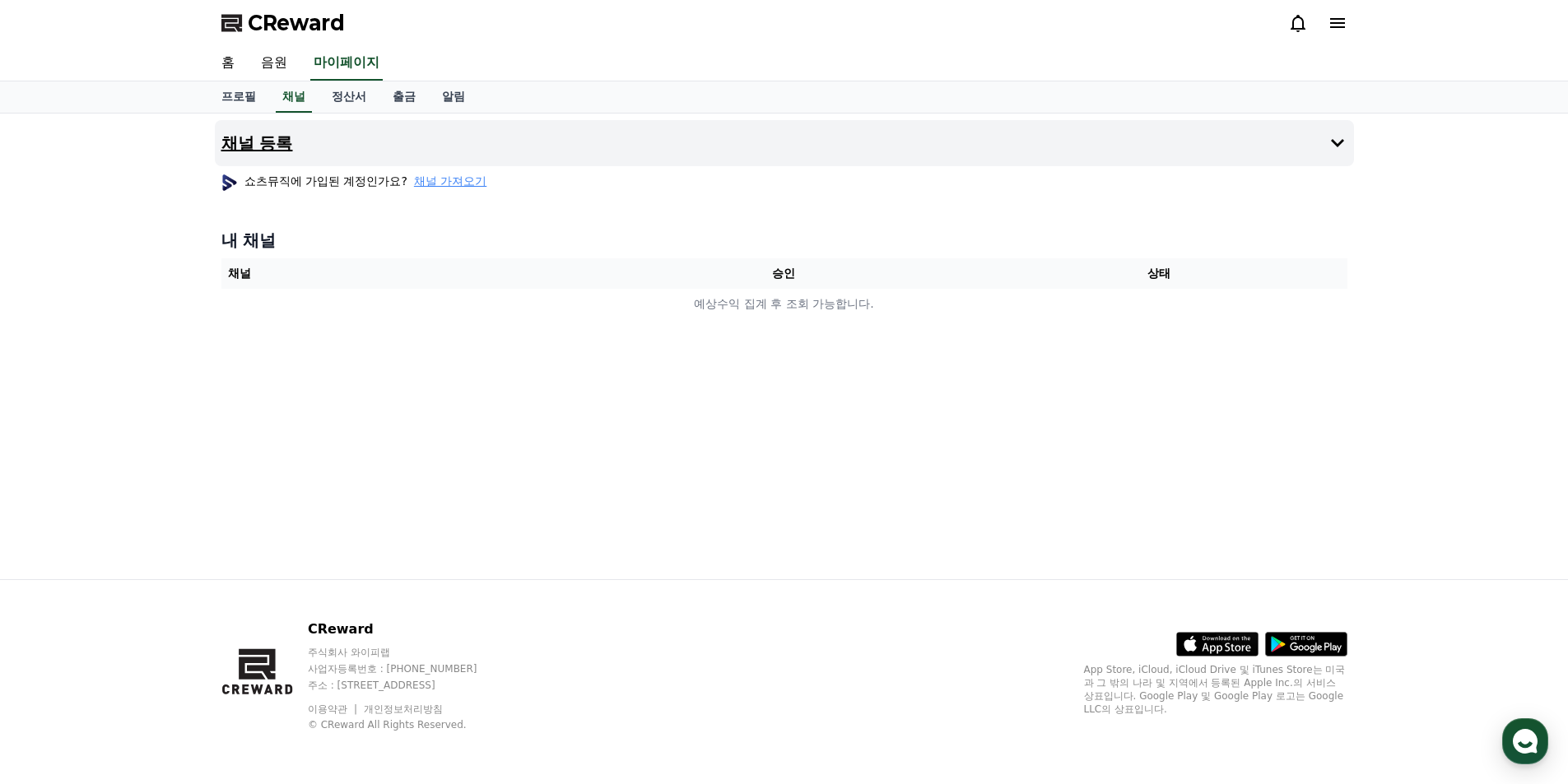
click at [1329, 138] on icon at bounding box center [1337, 143] width 20 height 20
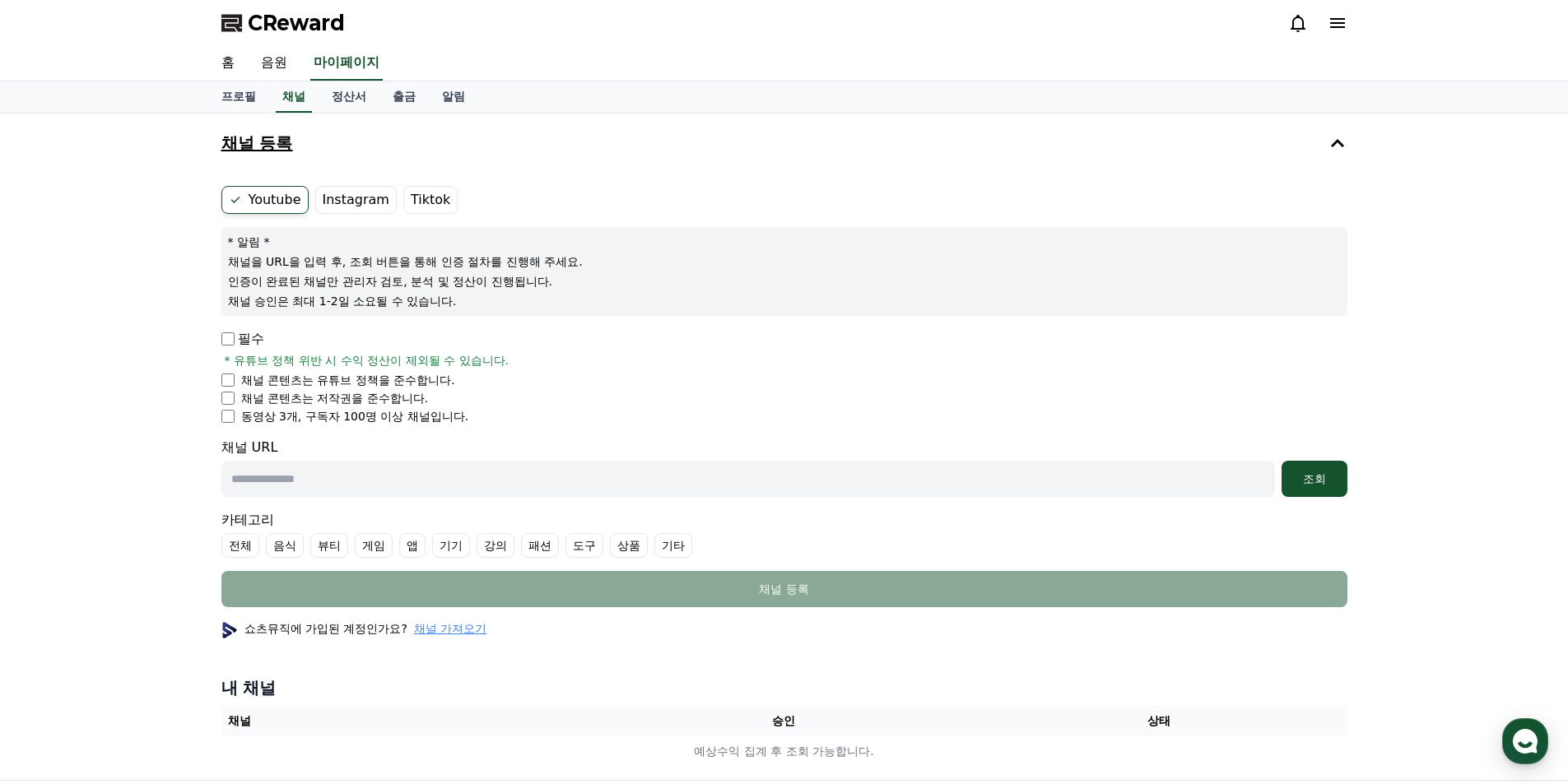
click at [229, 408] on li "동영상 3개, 구독자 100명 이상 채널입니다." at bounding box center [784, 416] width 1126 height 17
click at [467, 472] on input "text" at bounding box center [747, 479] width 1054 height 37
paste input "**********"
type input "**********"
click at [1299, 481] on div "조회" at bounding box center [1313, 479] width 53 height 17
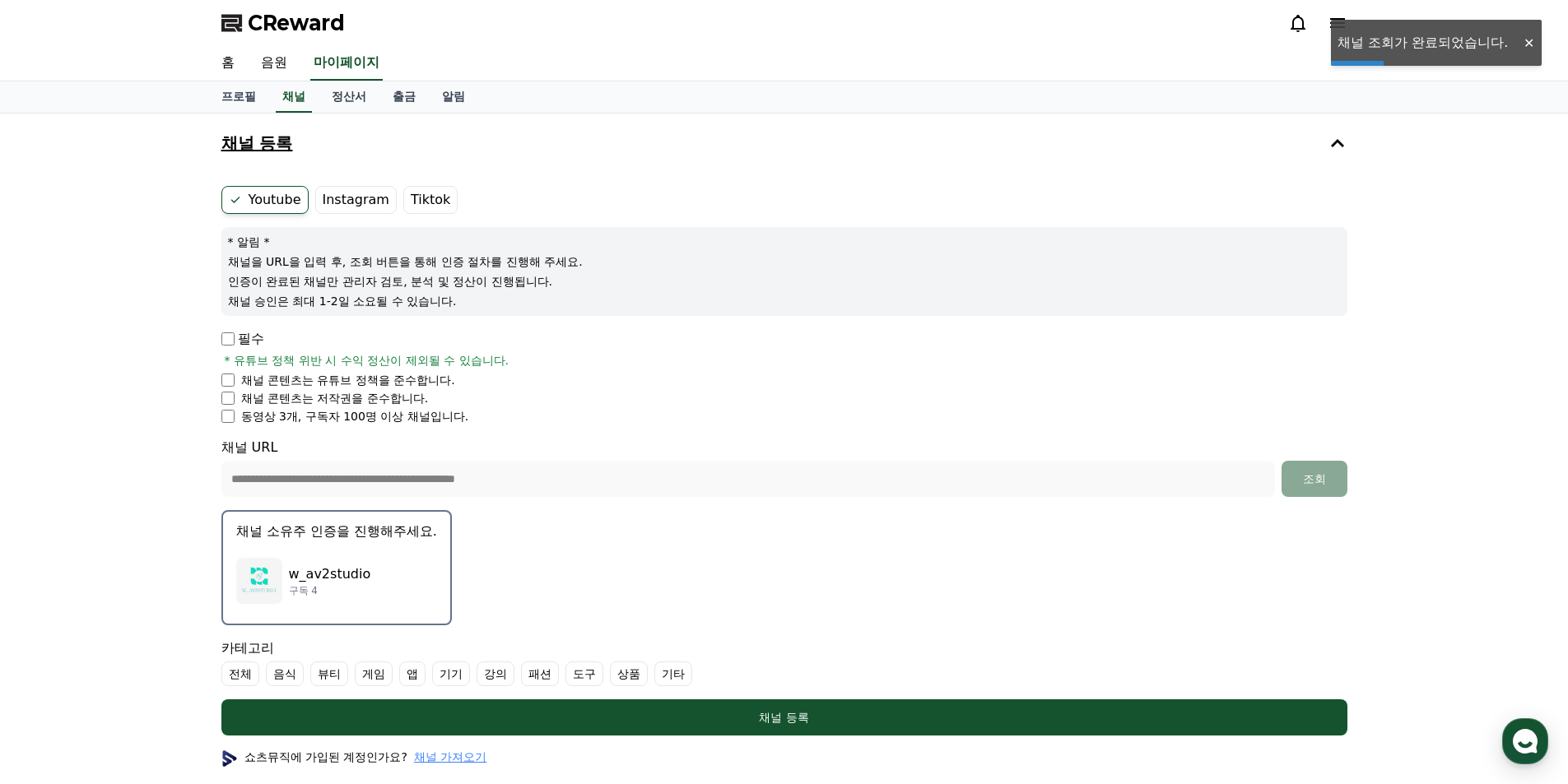
click at [383, 601] on div "w_av2studio 구독 4" at bounding box center [336, 581] width 201 height 65
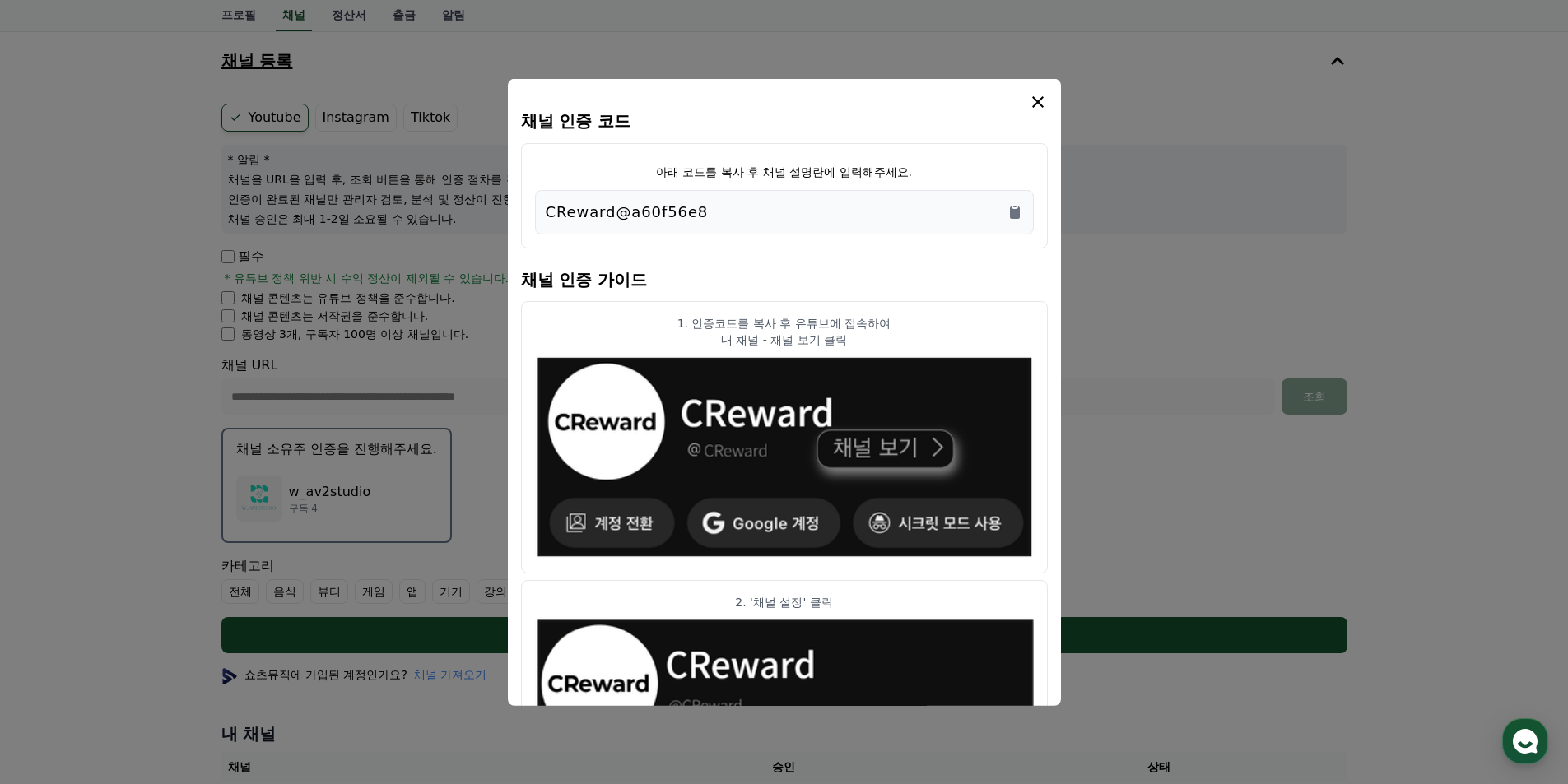
click at [715, 205] on div "CReward@a60f56e8" at bounding box center [784, 211] width 478 height 23
copy div "CReward@a60f56e8"
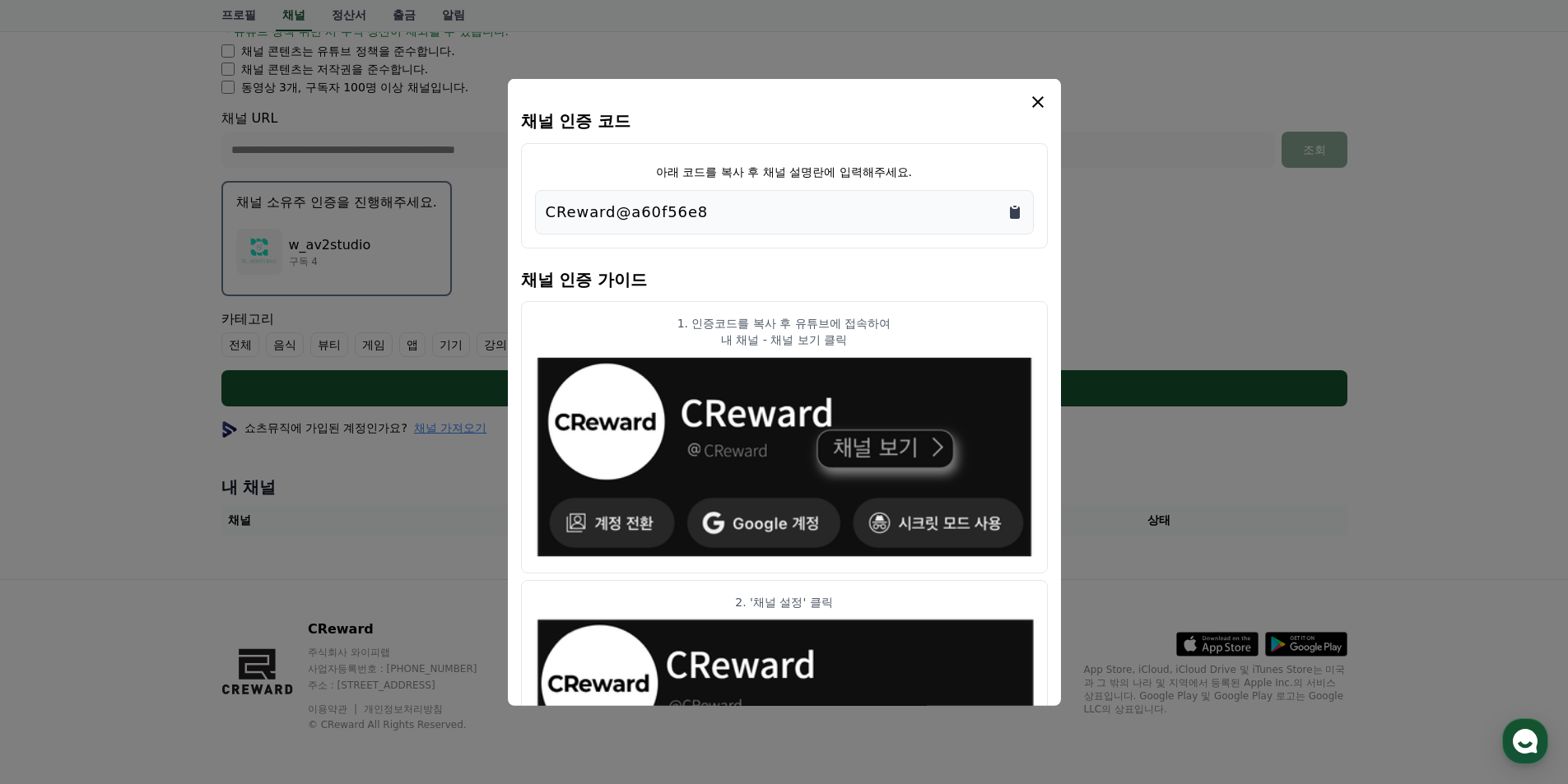
click at [1015, 213] on icon "Copy to clipboard" at bounding box center [1015, 212] width 10 height 12
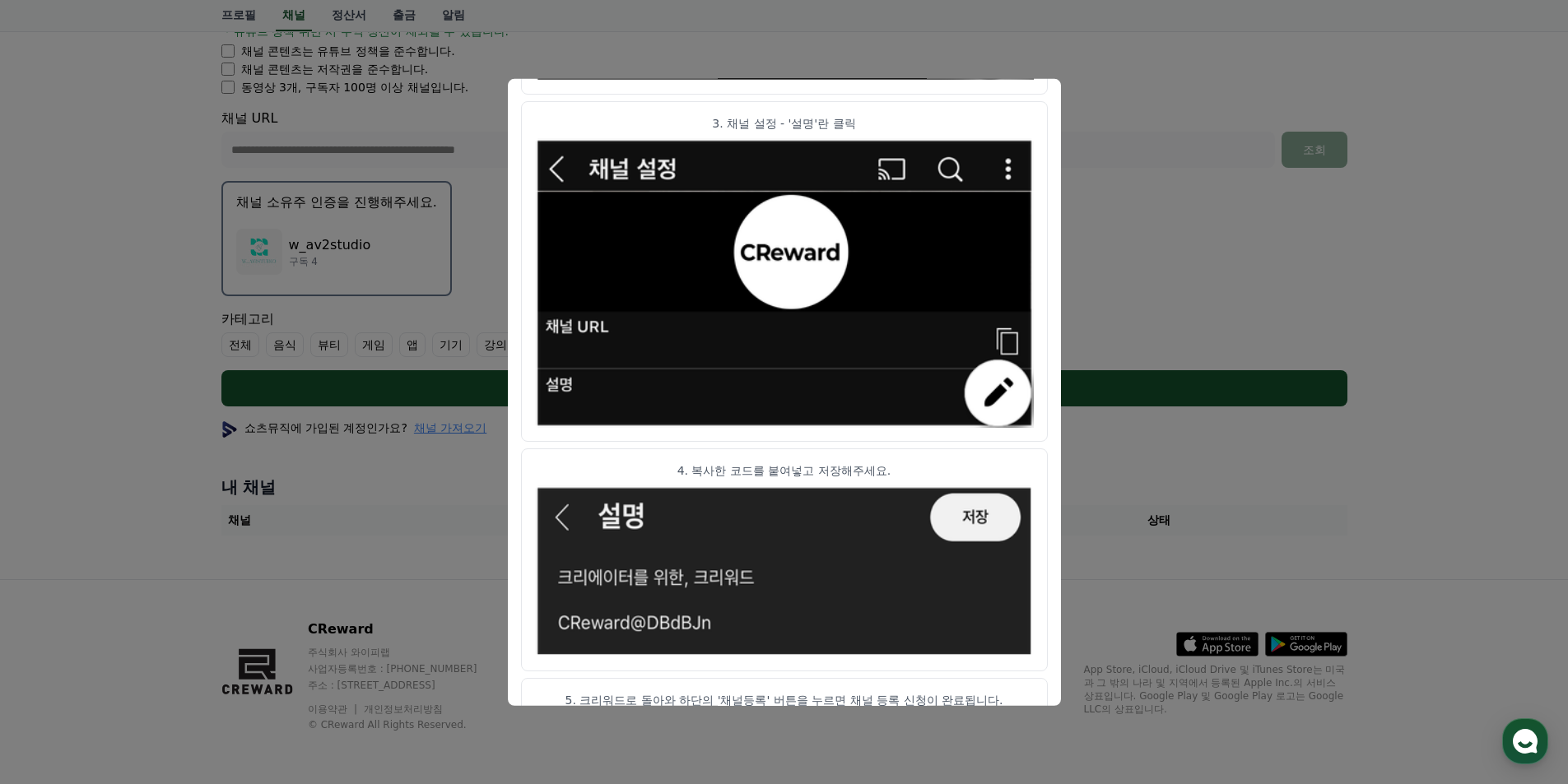
scroll to position [793, 0]
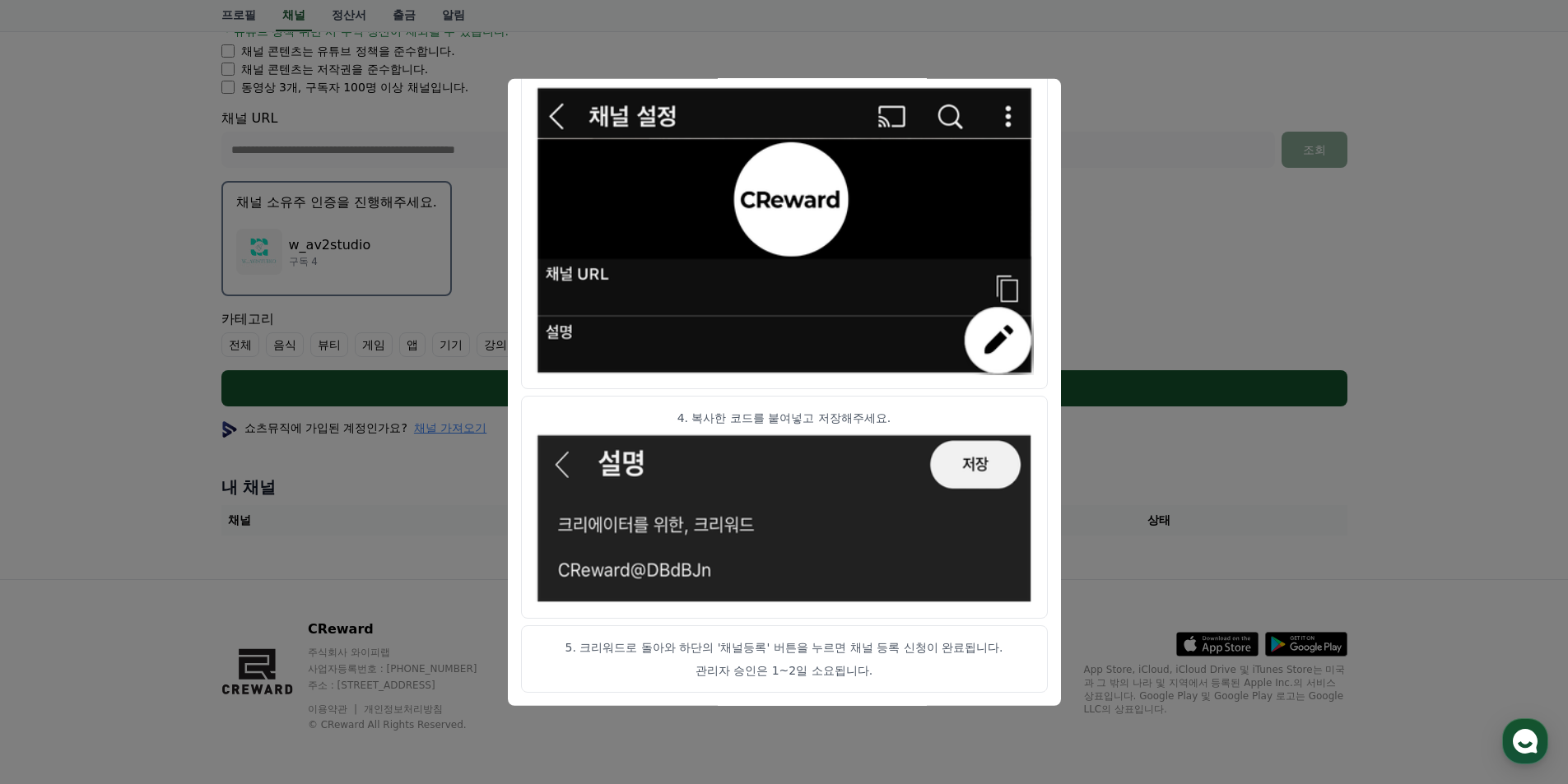
click at [1174, 157] on button "close modal" at bounding box center [784, 392] width 1568 height 784
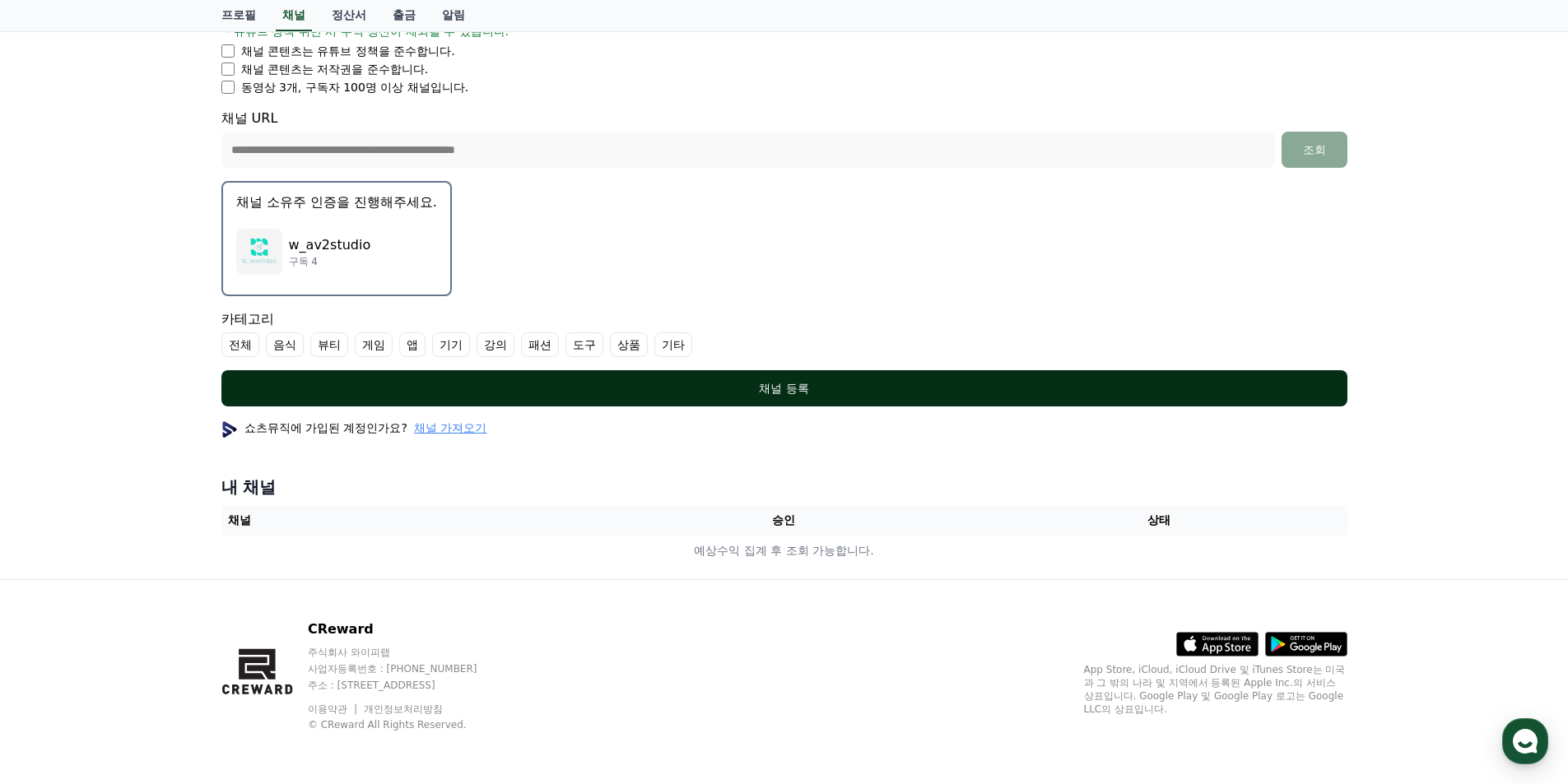
click at [782, 392] on div "채널 등록" at bounding box center [784, 389] width 1060 height 17
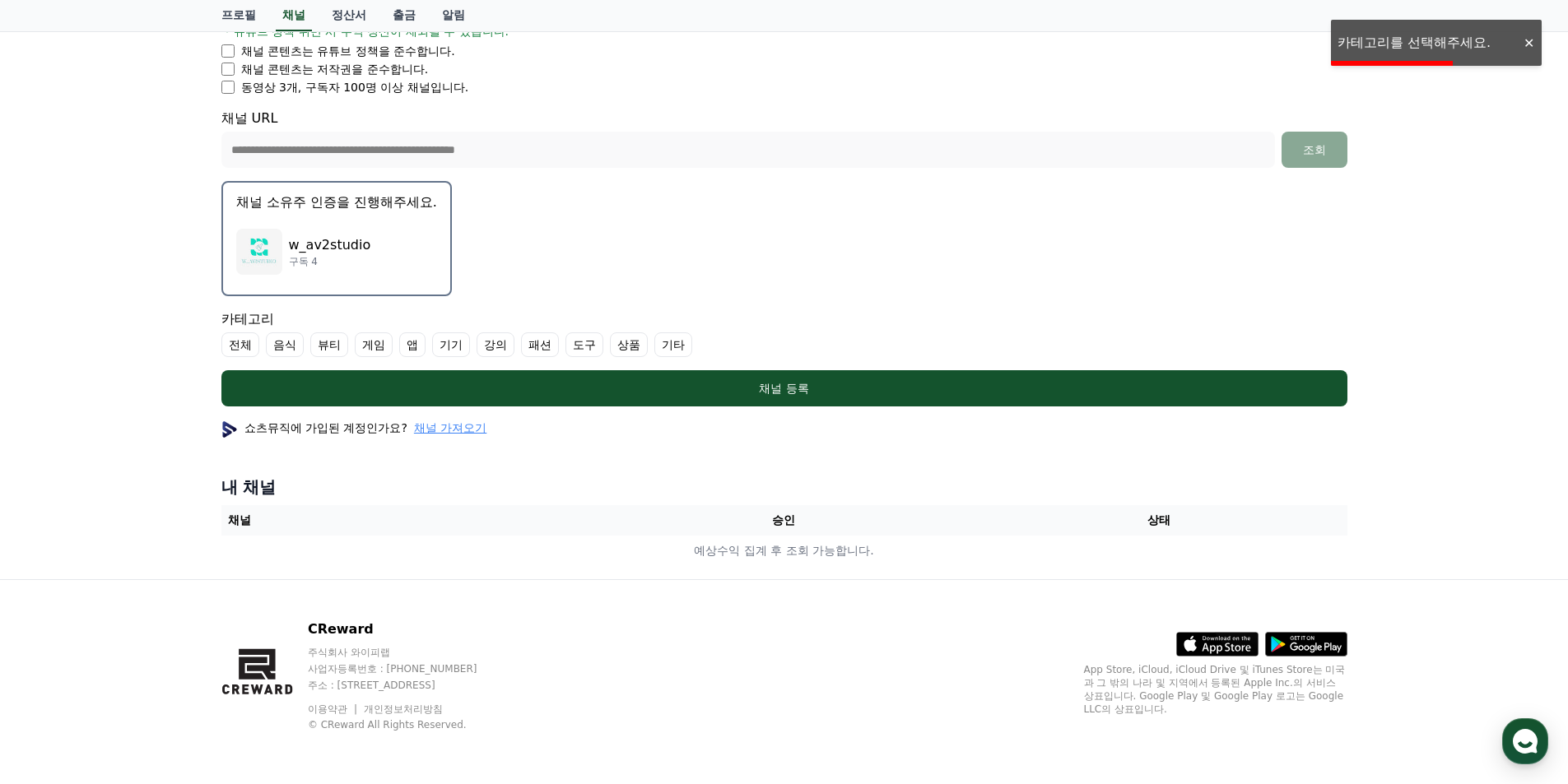
click at [242, 347] on label "전체" at bounding box center [240, 344] width 38 height 25
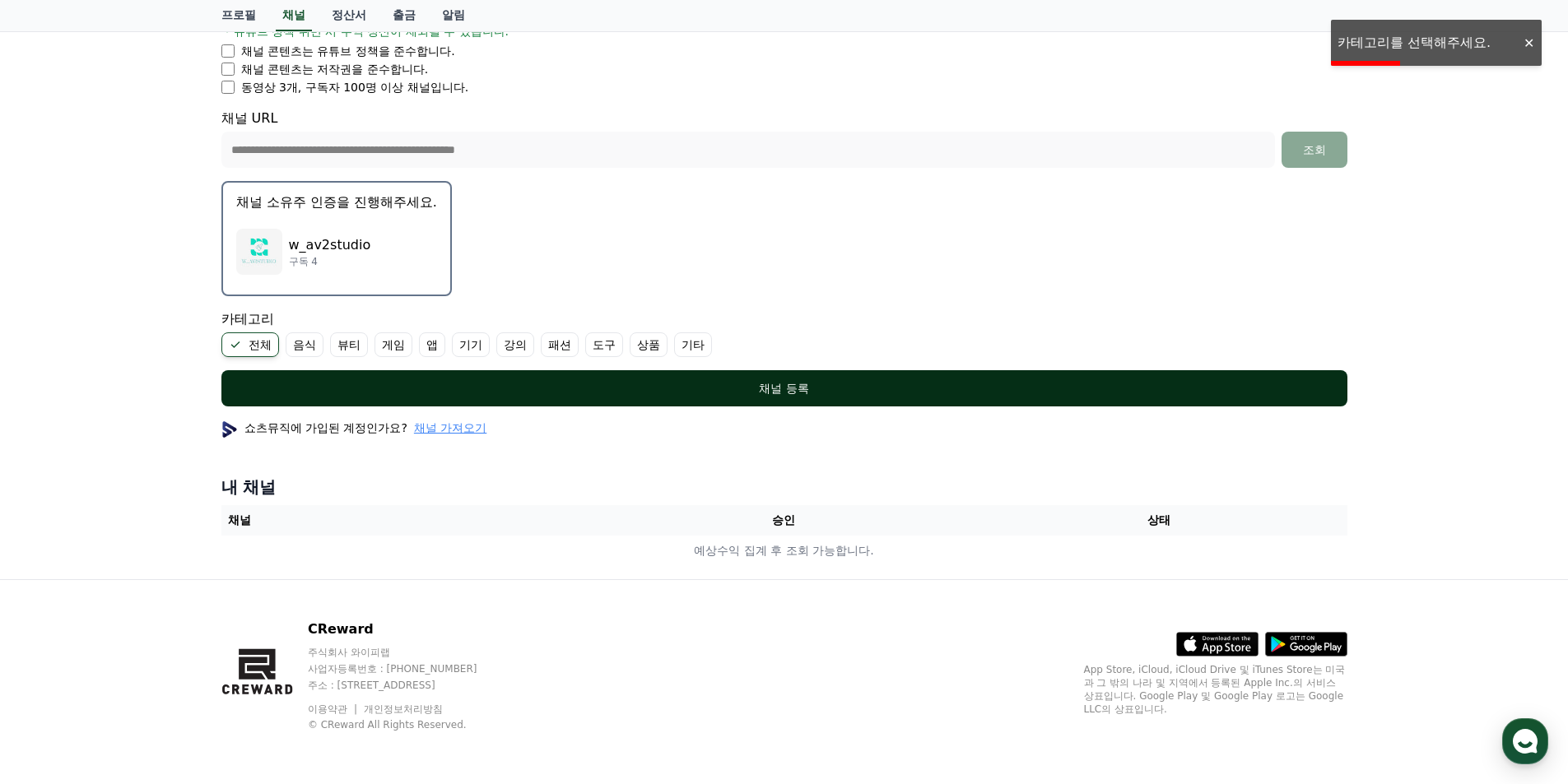
drag, startPoint x: 865, startPoint y: 390, endPoint x: 858, endPoint y: 399, distance: 11.4
click at [863, 389] on div "채널 등록" at bounding box center [784, 389] width 1060 height 17
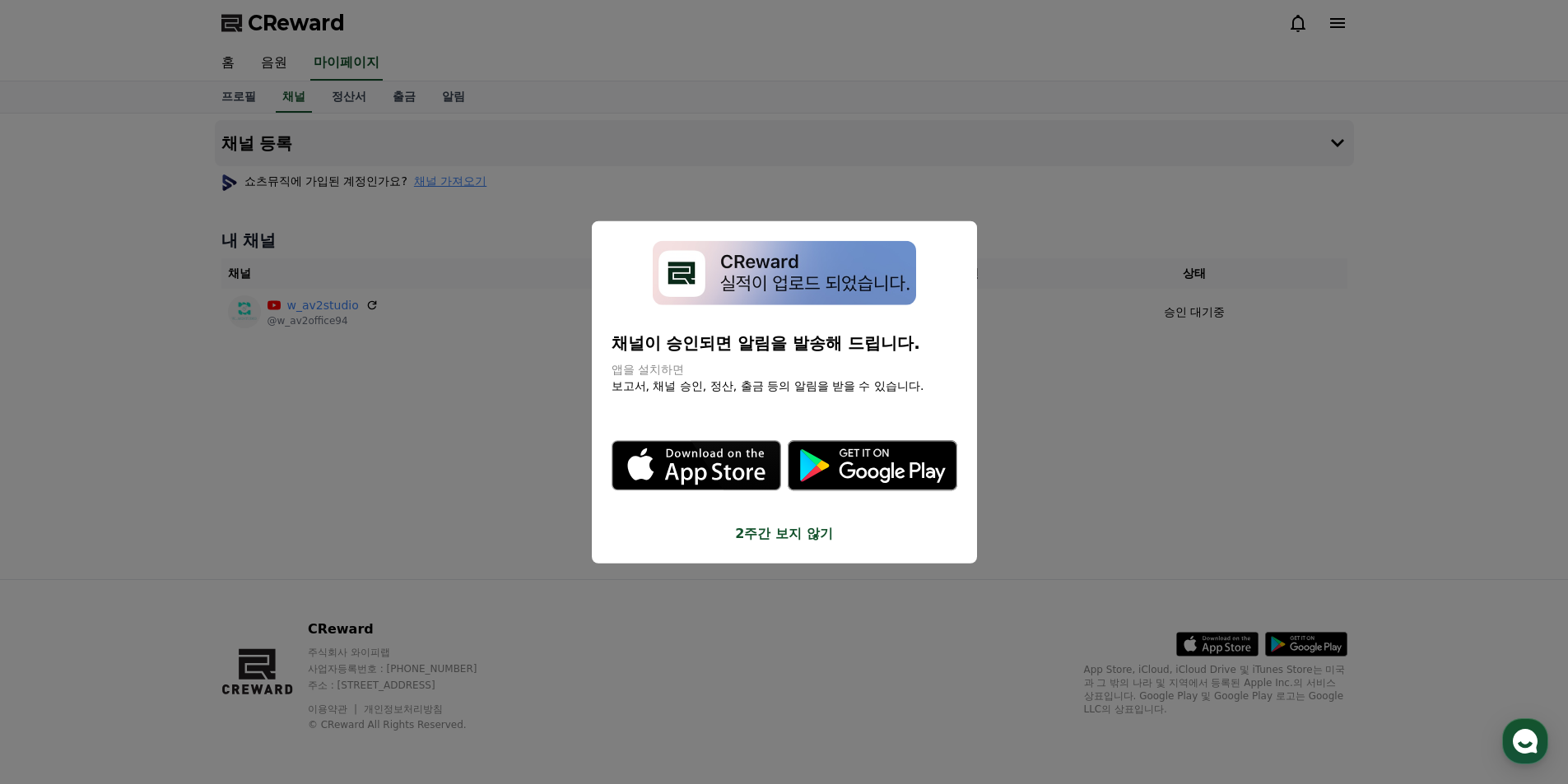
click at [760, 633] on button "close modal" at bounding box center [784, 392] width 1568 height 784
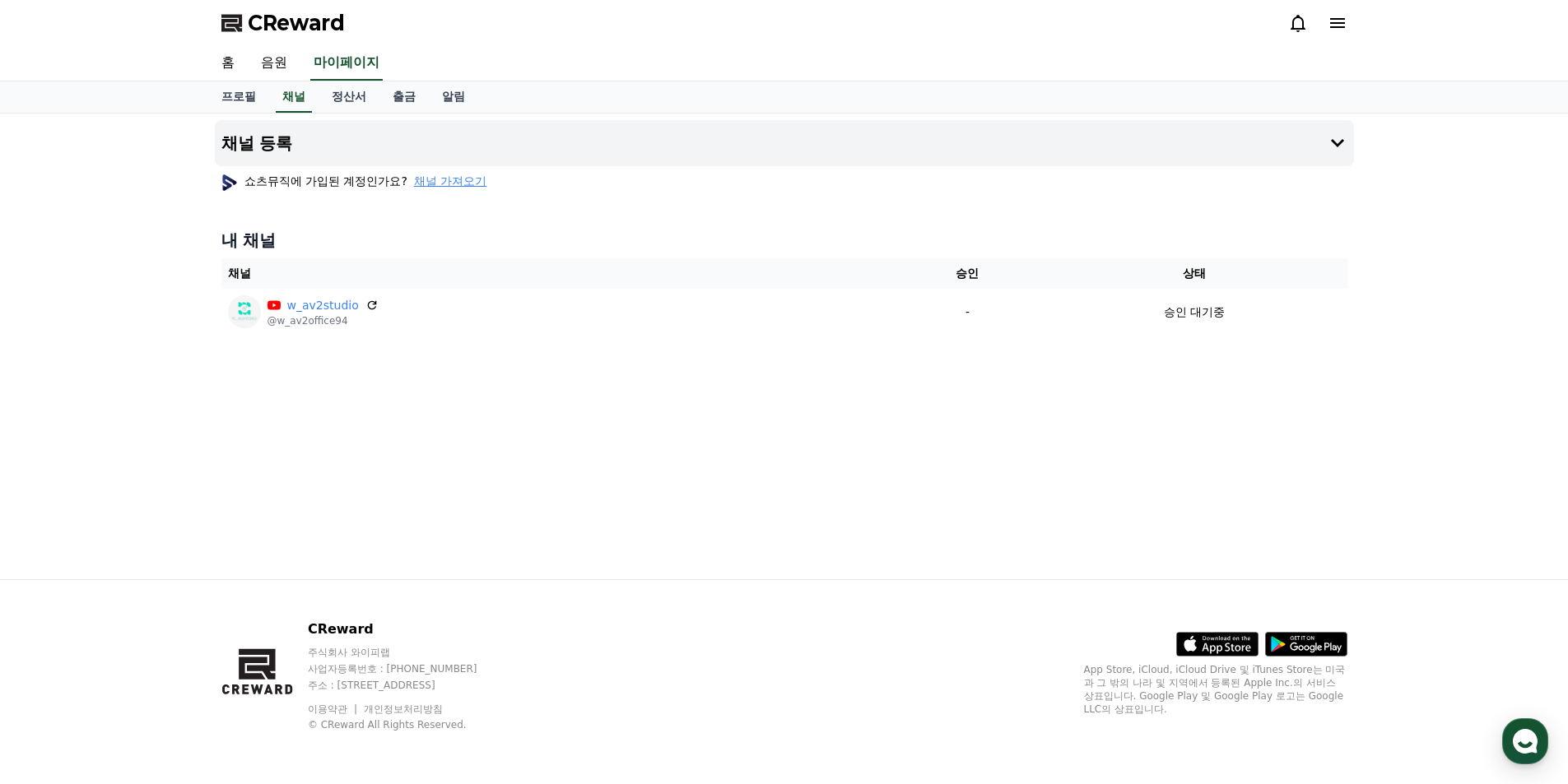
drag, startPoint x: 1269, startPoint y: 1, endPoint x: 281, endPoint y: 17, distance: 988.1
click at [281, 17] on span "CReward" at bounding box center [296, 23] width 97 height 27
